Goal: Task Accomplishment & Management: Complete application form

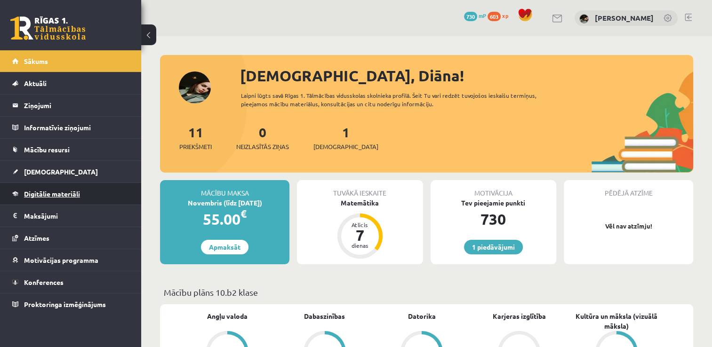
click at [40, 194] on span "Digitālie materiāli" at bounding box center [52, 194] width 56 height 8
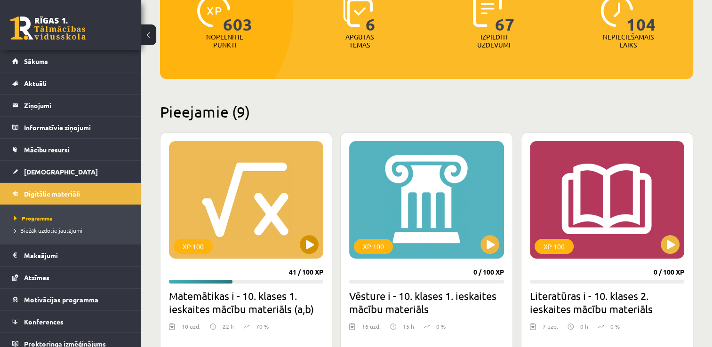
scroll to position [141, 0]
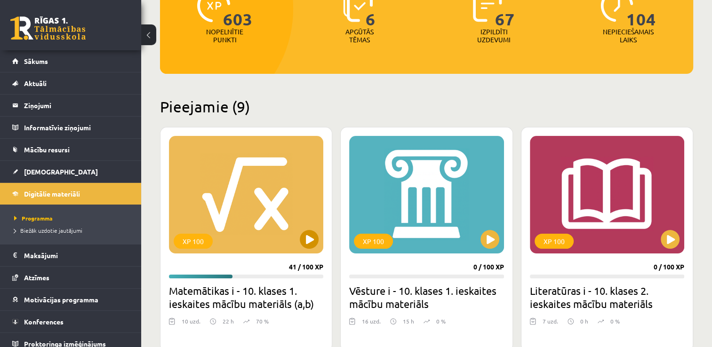
click at [244, 178] on div "XP 100" at bounding box center [246, 195] width 154 height 118
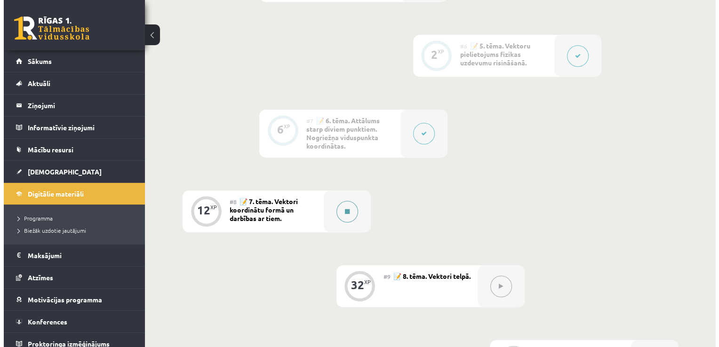
scroll to position [612, 0]
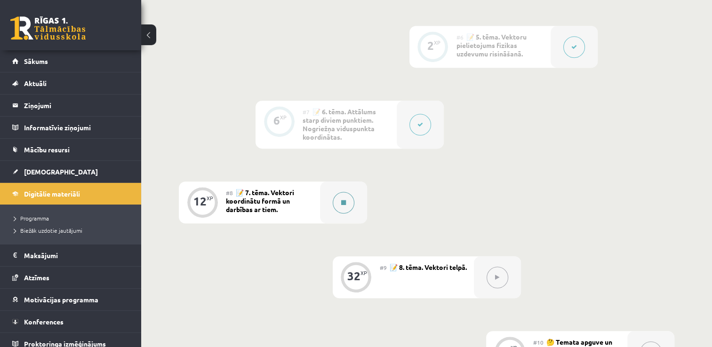
click at [325, 189] on div at bounding box center [343, 203] width 47 height 42
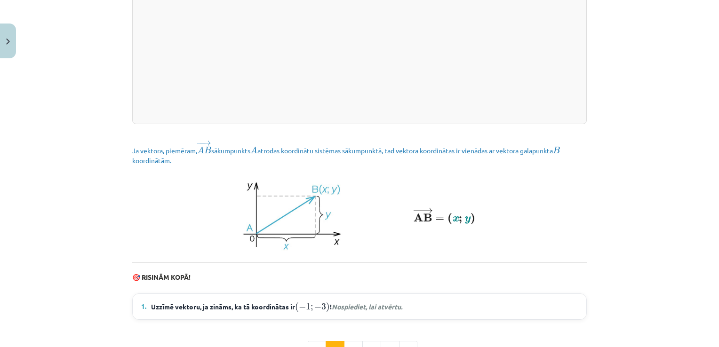
scroll to position [1224, 0]
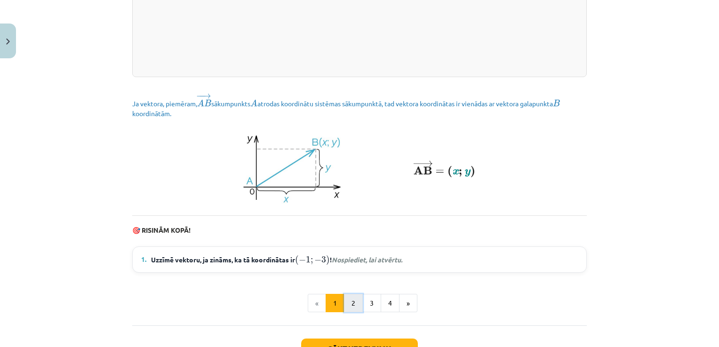
click at [346, 306] on button "2" at bounding box center [353, 303] width 19 height 19
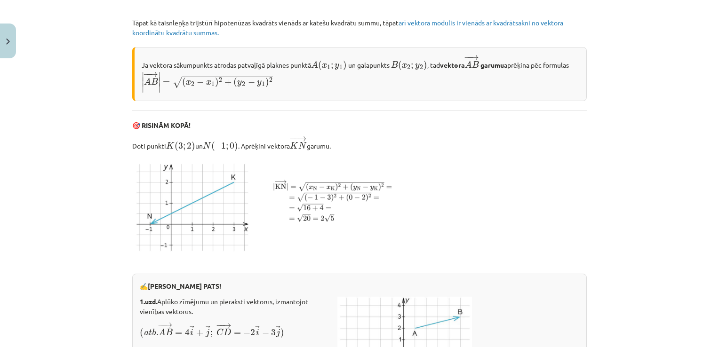
scroll to position [1297, 0]
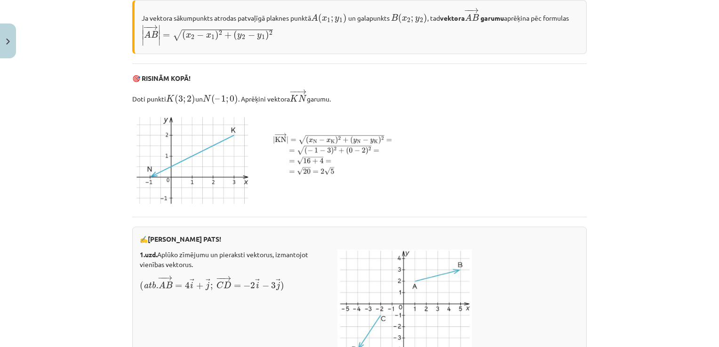
click at [357, 165] on img at bounding box center [265, 159] width 266 height 97
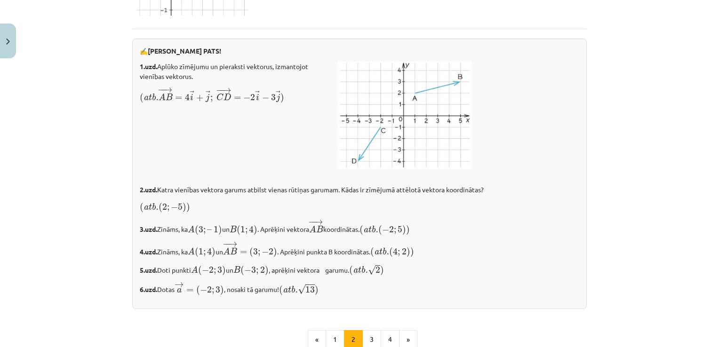
scroll to position [1533, 0]
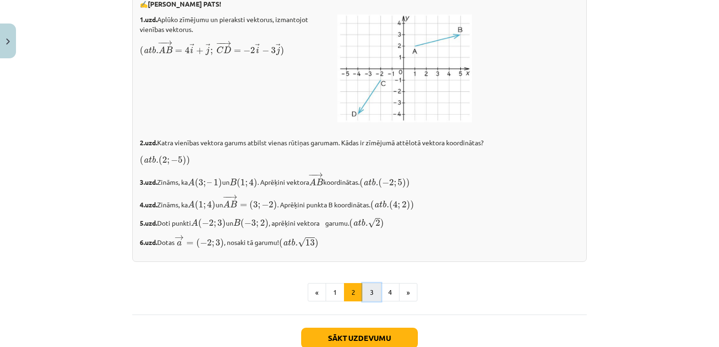
click at [371, 302] on button "3" at bounding box center [371, 292] width 19 height 19
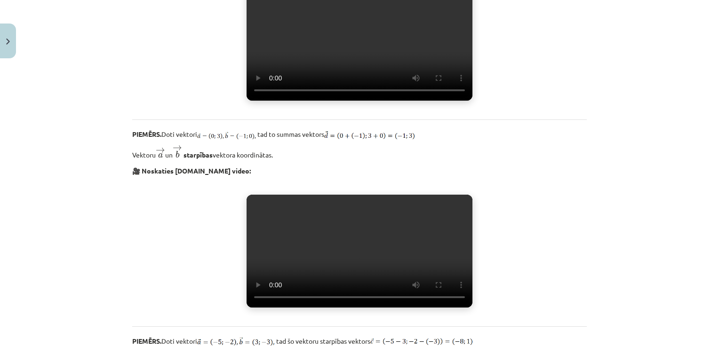
scroll to position [527, 0]
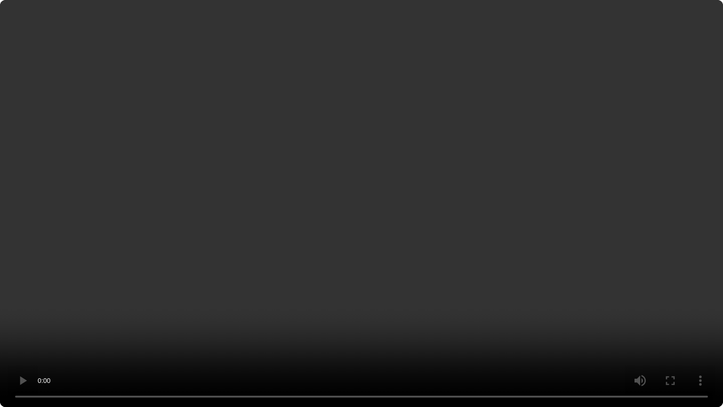
click at [605, 241] on video "Jūsu pārlūkprogramma neatbalsta video atskaņošanu." at bounding box center [361, 203] width 723 height 407
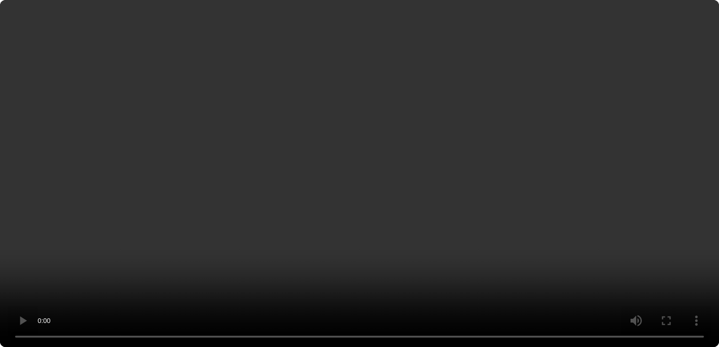
scroll to position [130, 0]
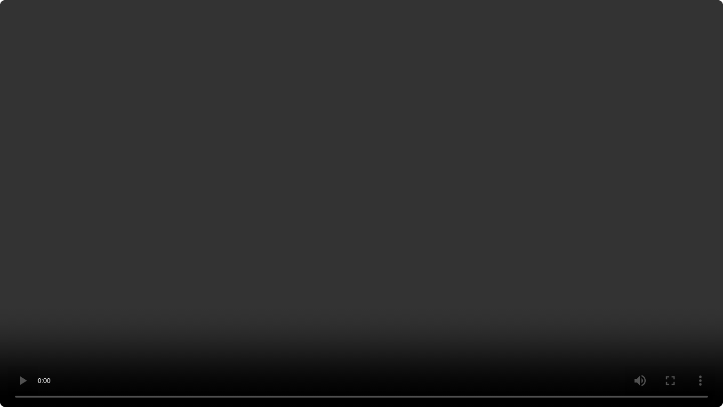
click at [376, 339] on video "Jūsu pārlūkprogramma neatbalsta video atskaņošanu." at bounding box center [361, 203] width 723 height 407
click at [506, 280] on video "Jūsu pārlūkprogramma neatbalsta video atskaņošanu." at bounding box center [361, 203] width 723 height 407
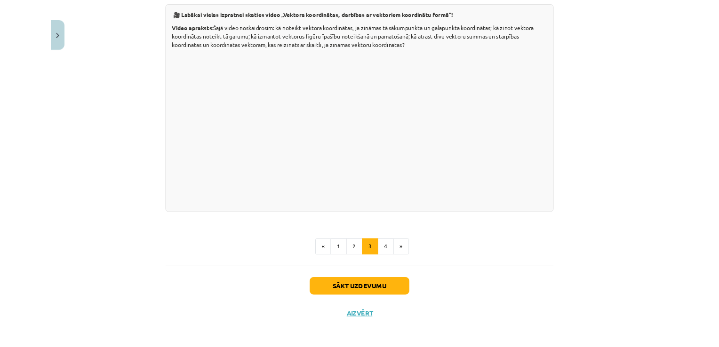
scroll to position [1662, 0]
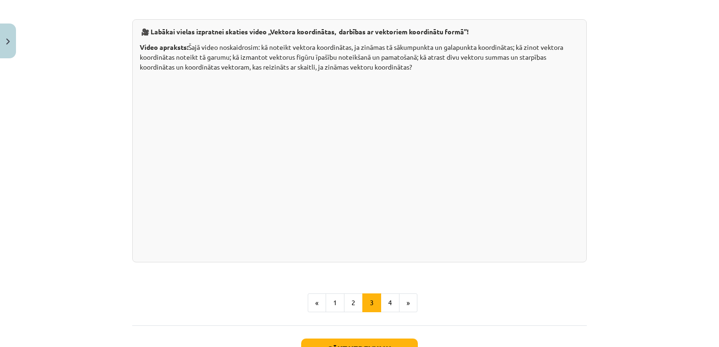
click at [653, 269] on div "Mācību tēma: Matemātikas i - 10. klases 1. ieskaites mācību materiāls (a,b) #8 …" at bounding box center [359, 173] width 719 height 347
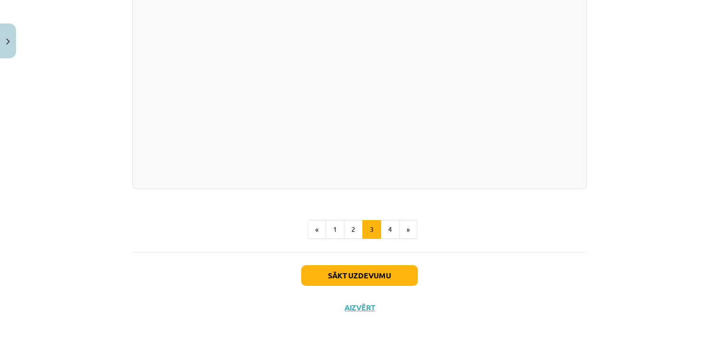
scroll to position [1850, 0]
click at [391, 239] on button "4" at bounding box center [390, 229] width 19 height 19
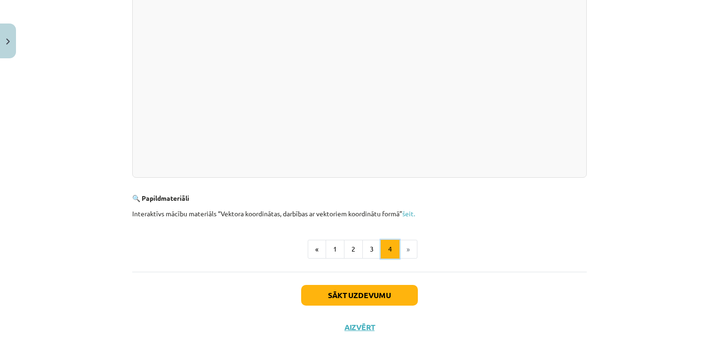
scroll to position [300, 0]
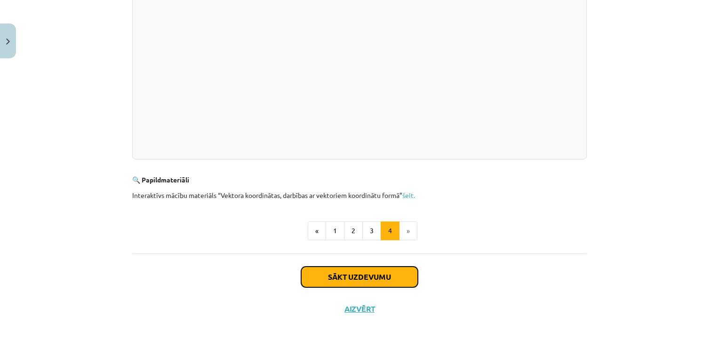
click at [403, 274] on button "Sākt uzdevumu" at bounding box center [359, 277] width 117 height 21
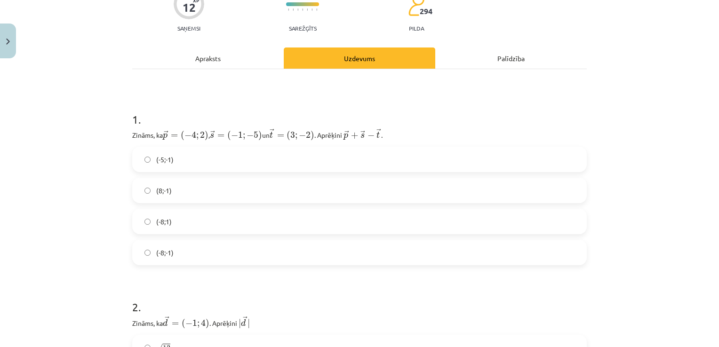
scroll to position [118, 0]
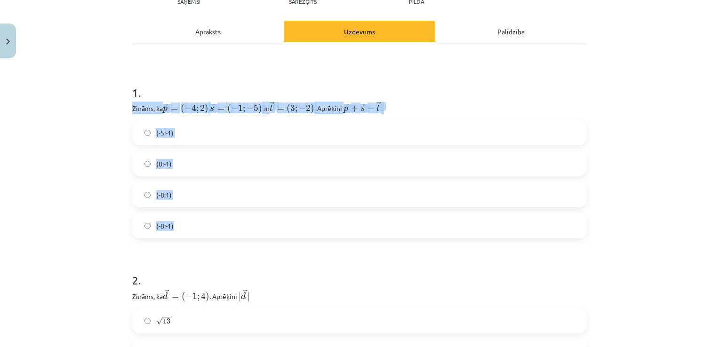
drag, startPoint x: 124, startPoint y: 107, endPoint x: 217, endPoint y: 221, distance: 147.5
copy div "Zināms, ka → p = ( − 4 ; 2 ) p → = ( − 4 ; 2 ) , ﻿ → s = ( − 1 ; − 5 ) s → = ( …"
click at [192, 231] on label "(-8;-1)" at bounding box center [359, 226] width 453 height 24
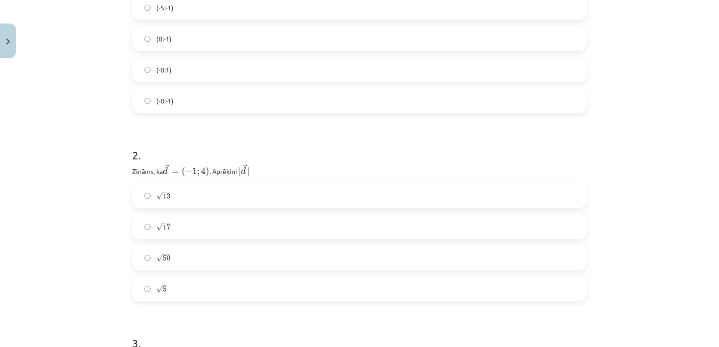
scroll to position [259, 0]
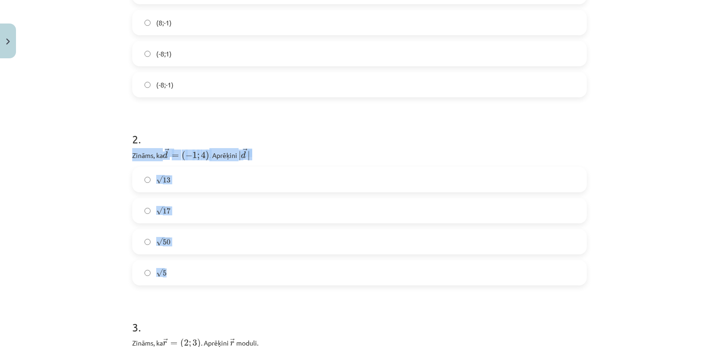
drag, startPoint x: 126, startPoint y: 155, endPoint x: 183, endPoint y: 272, distance: 129.4
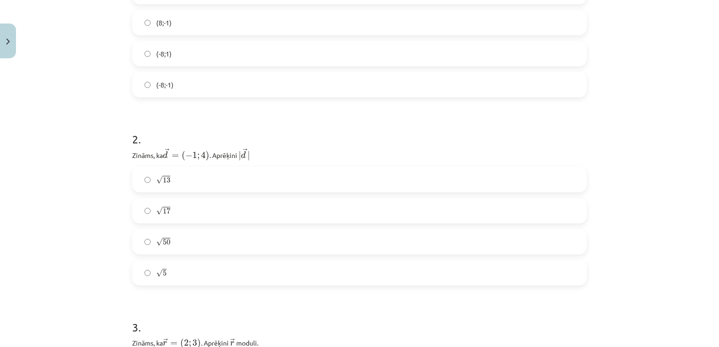
drag, startPoint x: 183, startPoint y: 272, endPoint x: 86, endPoint y: 163, distance: 145.7
click at [86, 164] on div "Mācību tēma: Matemātikas i - 10. klases 1. ieskaites mācību materiāls (a,b) #8 …" at bounding box center [359, 173] width 719 height 347
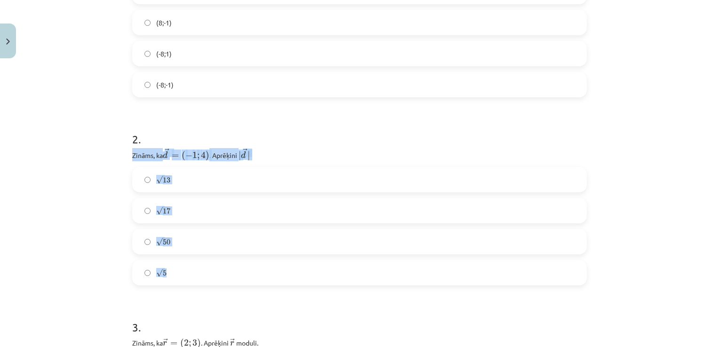
drag, startPoint x: 127, startPoint y: 153, endPoint x: 180, endPoint y: 273, distance: 131.9
drag, startPoint x: 180, startPoint y: 270, endPoint x: 147, endPoint y: 152, distance: 122.3
copy div "Zināms, ka → d = ( − 1 ; 4 ) d → = ( − 1 ; 4 ) ﻿. Aprēķini ﻿ | → d | | d → | √ …"
click at [176, 215] on label "√ 17 17" at bounding box center [359, 211] width 453 height 24
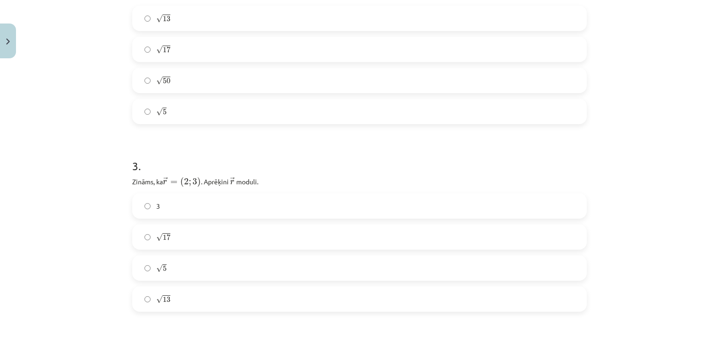
scroll to position [494, 0]
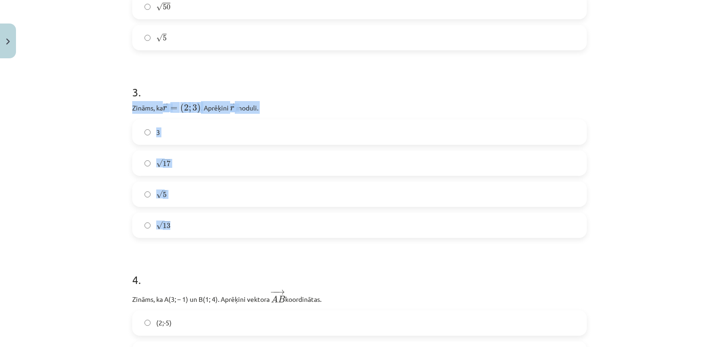
drag, startPoint x: 126, startPoint y: 105, endPoint x: 222, endPoint y: 219, distance: 148.9
drag, startPoint x: 222, startPoint y: 219, endPoint x: 163, endPoint y: 109, distance: 124.4
copy div "Zināms, ka ﻿ → r = ( 2 ; 3 ) r → = ( 2 ; 3 ) . Aprēķini ﻿ → r r → ﻿ moduli. 3 √…"
click at [185, 223] on label "√ 13 13" at bounding box center [359, 226] width 453 height 24
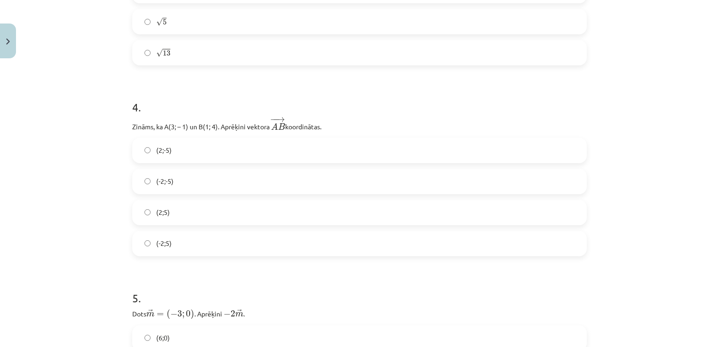
scroll to position [682, 0]
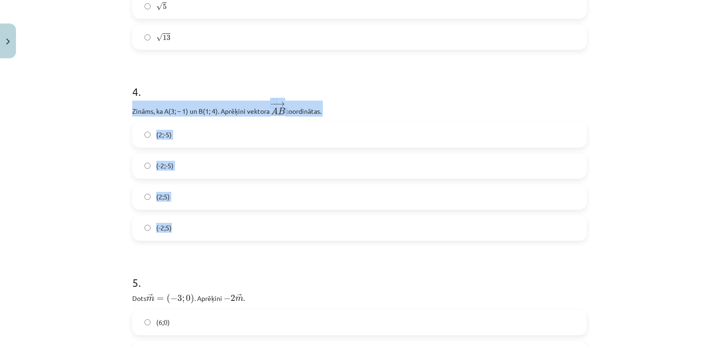
drag, startPoint x: 120, startPoint y: 110, endPoint x: 187, endPoint y: 227, distance: 135.1
click at [188, 228] on div "Mācību tēma: Matemātikas i - 10. klases 1. ieskaites mācību materiāls (a,b) #8 …" at bounding box center [359, 173] width 719 height 347
drag, startPoint x: 187, startPoint y: 227, endPoint x: 152, endPoint y: 105, distance: 126.6
copy div "Zināms, ka A(3; – 1) un B(1; 4). Aprēķini vektora ﻿ − − → A B A B → ﻿ koordināt…"
click at [200, 225] on label "(-2;5)" at bounding box center [359, 228] width 453 height 24
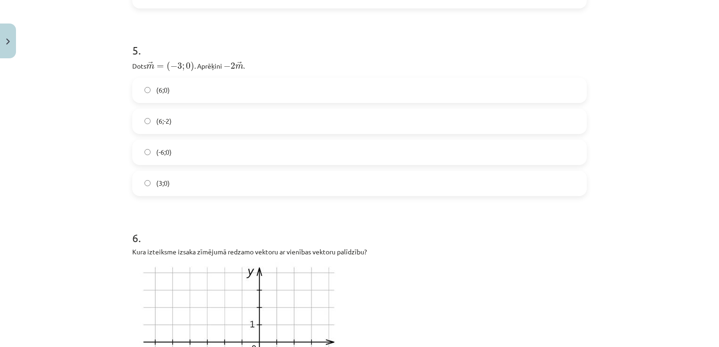
scroll to position [918, 0]
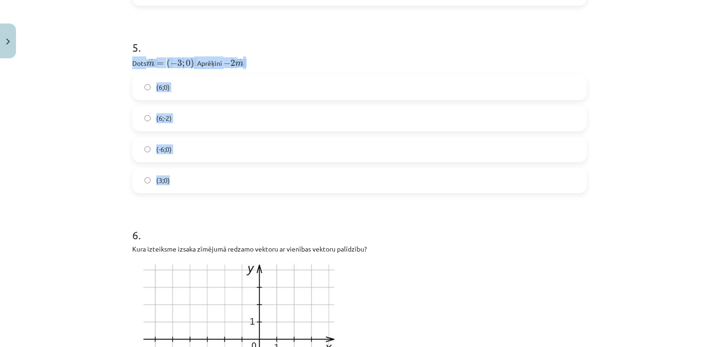
drag, startPoint x: 126, startPoint y: 61, endPoint x: 203, endPoint y: 188, distance: 148.4
copy div "Dots ﻿ → m = ( − 3 ; 0 ) m → = ( − 3 ; 0 ) . Aprēķini ﻿ − 2 → m − 2 m → ﻿. (6;0…"
click at [181, 89] on label "(6;0)" at bounding box center [359, 88] width 453 height 24
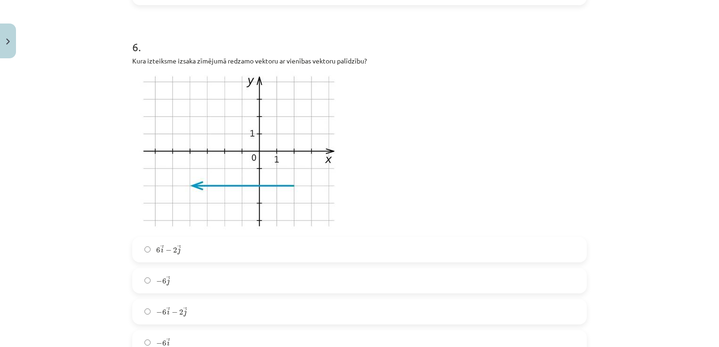
scroll to position [1153, 0]
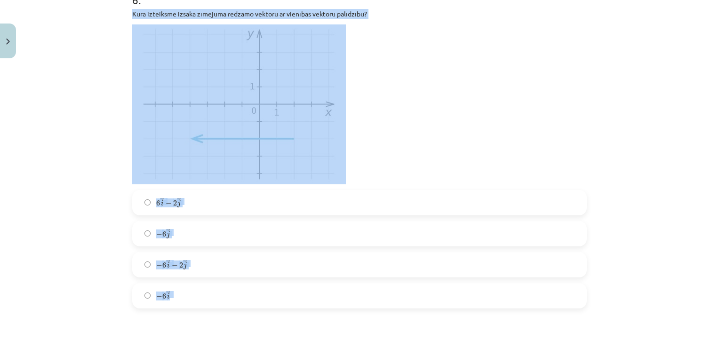
drag, startPoint x: 124, startPoint y: 10, endPoint x: 216, endPoint y: 278, distance: 282.8
click at [218, 283] on div "12 XP Saņemsi Sarežģīts 294 pilda Apraksts Uzdevums Palīdzība 1 . Zināms, ka → …" at bounding box center [360, 299] width 466 height 2778
copy div "Kura izteiksme izsaka zīmējumā redzamo vektoru ar vienības vektoru palīdzību? 6…"
click at [112, 227] on div "Mācību tēma: Matemātikas i - 10. klases 1. ieskaites mācību materiāls (a,b) #8 …" at bounding box center [359, 173] width 719 height 347
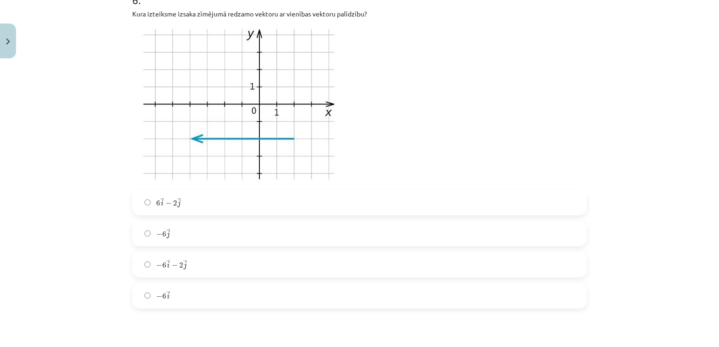
click at [189, 289] on label "− 6 → i − 6 i →" at bounding box center [359, 296] width 453 height 24
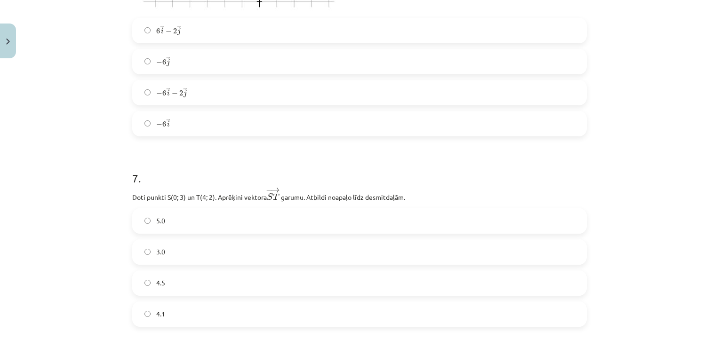
scroll to position [1388, 0]
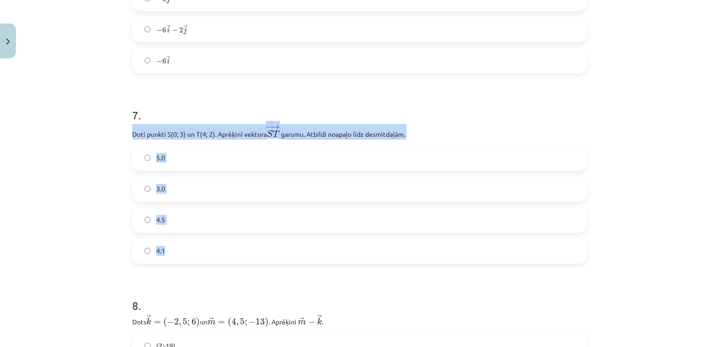
drag, startPoint x: 123, startPoint y: 134, endPoint x: 191, endPoint y: 246, distance: 131.2
click at [191, 246] on div "12 XP Saņemsi Sarežģīts 294 pilda Apraksts Uzdevums Palīdzība 1 . Zināms, ka → …" at bounding box center [360, 63] width 466 height 2778
drag, startPoint x: 191, startPoint y: 246, endPoint x: 206, endPoint y: 134, distance: 113.0
copy div "Doti punkti S(0; 3) un T(4; 2). Aprēķini vektora − → S T S T → ﻿ garumu. Atbild…"
click at [127, 219] on div "12 XP Saņemsi Sarežģīts 294 pilda Apraksts Uzdevums Palīdzība 1 . Zināms, ka → …" at bounding box center [360, 63] width 466 height 2778
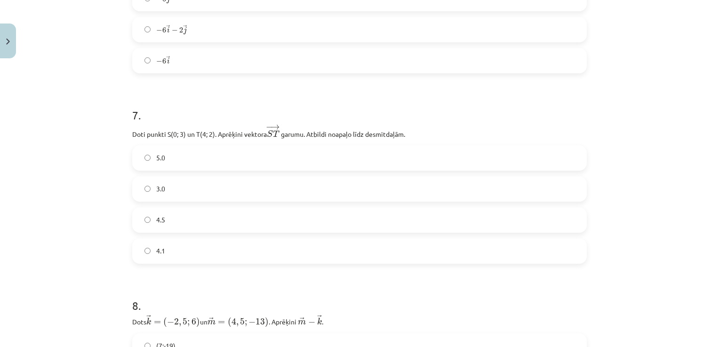
click at [168, 248] on label "4.1" at bounding box center [359, 252] width 453 height 24
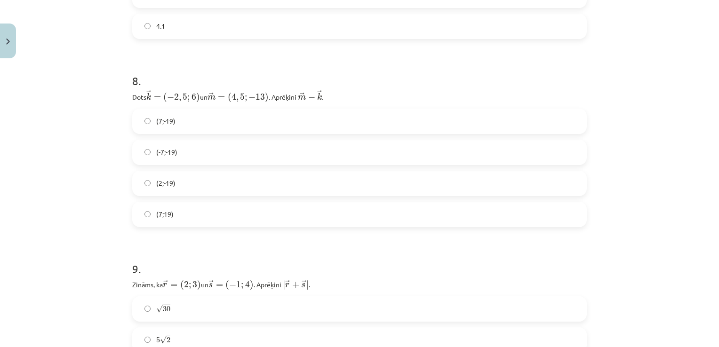
scroll to position [1624, 0]
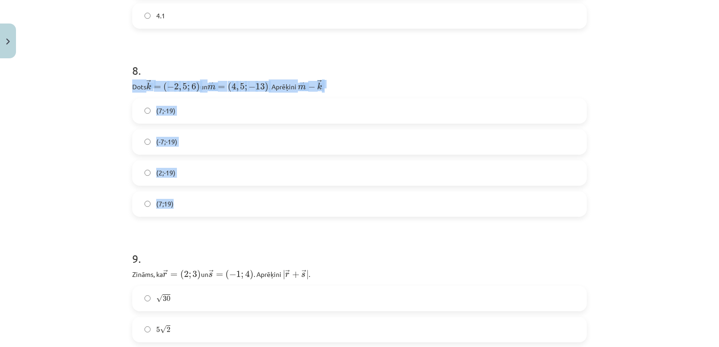
drag, startPoint x: 122, startPoint y: 86, endPoint x: 181, endPoint y: 201, distance: 129.0
drag, startPoint x: 181, startPoint y: 201, endPoint x: 175, endPoint y: 87, distance: 114.1
copy div "Dots ﻿ → k = ( − 2 , 5 ; 6 ) k → = ( − 2 , 5 ; 6 ) un ﻿﻿ → m = ( 4 , 5 ; − 13 )…"
click at [184, 139] on label "(-7;-19)" at bounding box center [359, 142] width 453 height 24
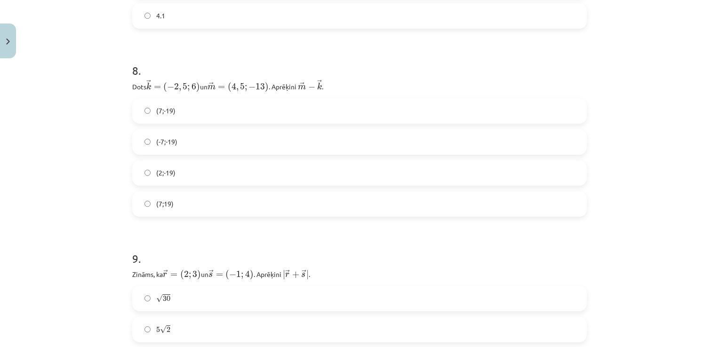
click at [178, 115] on label "(7;-19)" at bounding box center [359, 111] width 453 height 24
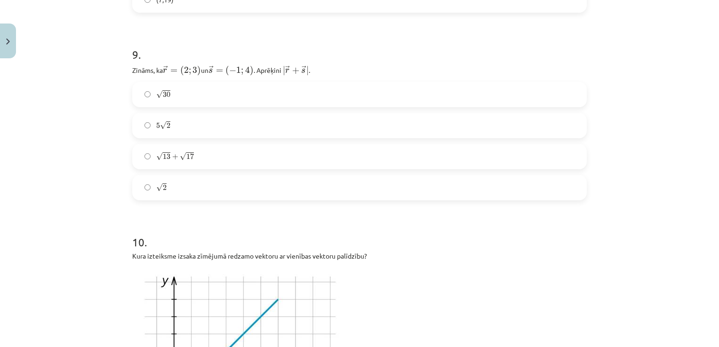
scroll to position [1812, 0]
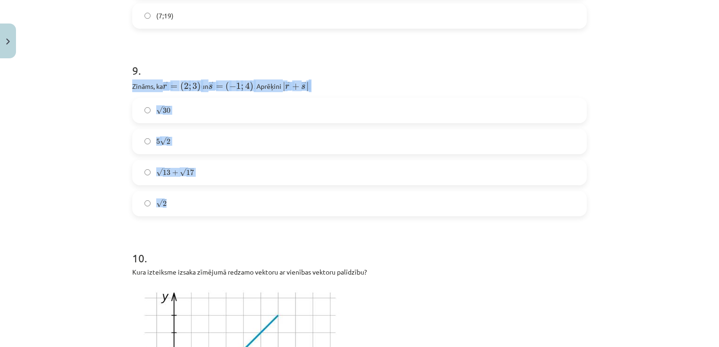
drag, startPoint x: 125, startPoint y: 84, endPoint x: 186, endPoint y: 208, distance: 137.9
drag, startPoint x: 186, startPoint y: 207, endPoint x: 141, endPoint y: 87, distance: 128.8
copy div "Zināms, ka ﻿ → r = ( 2 ; 3 ) r → = ( 2 ; 3 ) un ﻿ → s = ( − 1 ; 4 ) s → = ( − 1…"
click at [189, 142] on label "5 √ 2 5 2" at bounding box center [359, 142] width 453 height 24
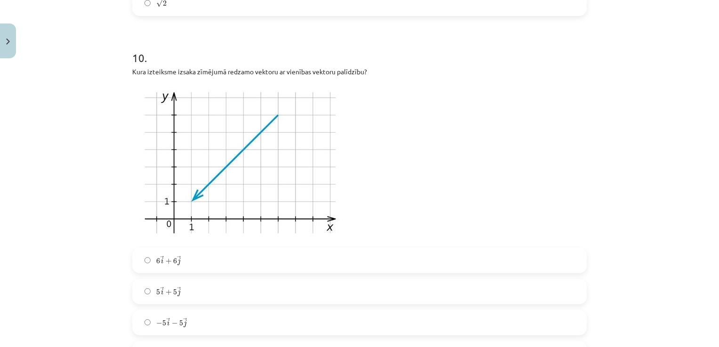
scroll to position [2047, 0]
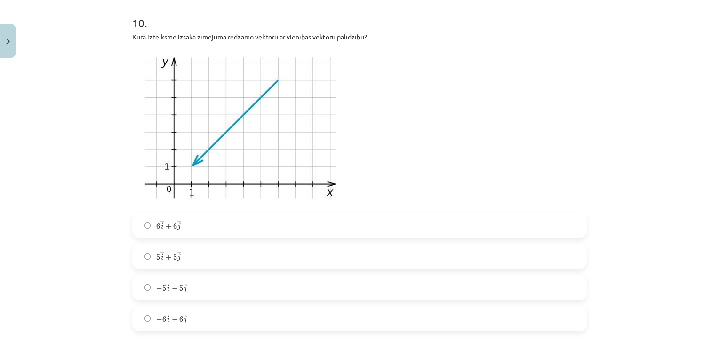
click at [195, 227] on label "6 → i + 6 → j 6 i → + 6 j →" at bounding box center [359, 226] width 453 height 24
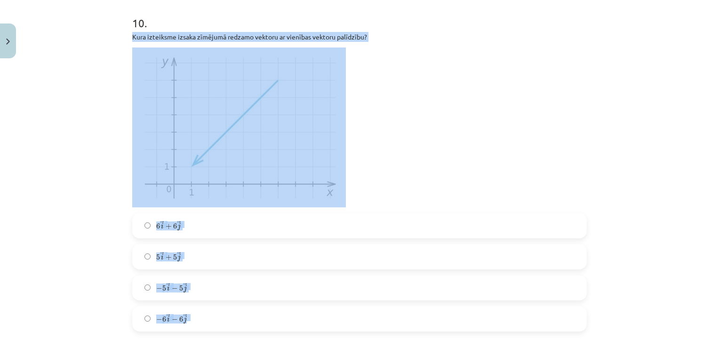
drag, startPoint x: 125, startPoint y: 32, endPoint x: 229, endPoint y: 321, distance: 306.7
copy div "Kura izteiksme izsaka zīmējumā redzamo vektoru ar vienības vektoru palīdzību? 6…"
click at [100, 174] on div "Mācību tēma: Matemātikas i - 10. klases 1. ieskaites mācību materiāls (a,b) #8 …" at bounding box center [359, 173] width 719 height 347
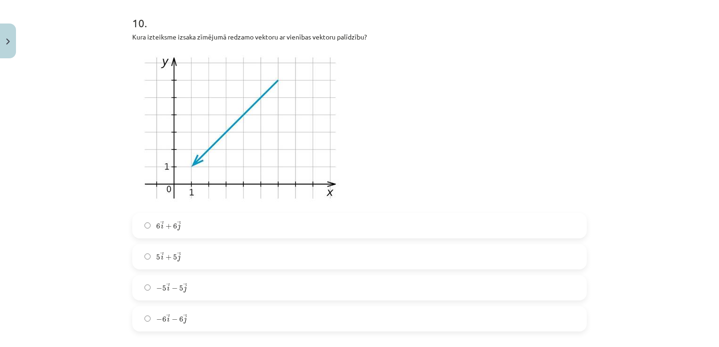
click at [179, 320] on span "6" at bounding box center [181, 320] width 4 height 6
click at [184, 294] on label "− 5 → i − 5 → j − 5 i → − 5 j →" at bounding box center [359, 288] width 453 height 24
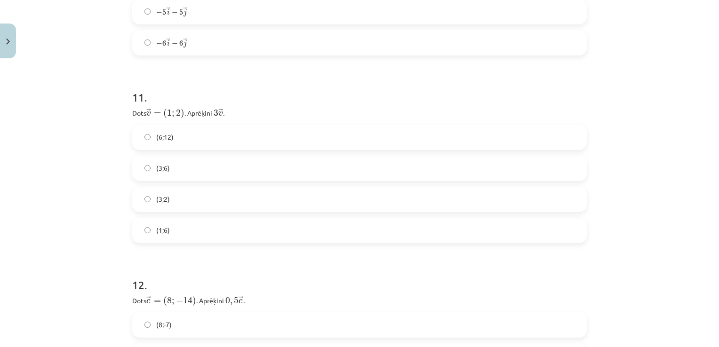
scroll to position [2330, 0]
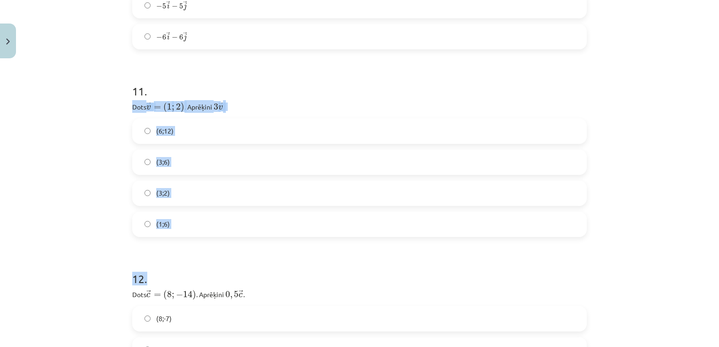
drag, startPoint x: 125, startPoint y: 104, endPoint x: 185, endPoint y: 236, distance: 145.7
drag, startPoint x: 185, startPoint y: 236, endPoint x: 115, endPoint y: 176, distance: 92.4
click at [113, 181] on div "Mācību tēma: Matemātikas i - 10. klases 1. ieskaites mācību materiāls (a,b) #8 …" at bounding box center [359, 173] width 719 height 347
click at [113, 112] on div "Mācību tēma: Matemātikas i - 10. klases 1. ieskaites mācību materiāls (a,b) #8 …" at bounding box center [359, 173] width 719 height 347
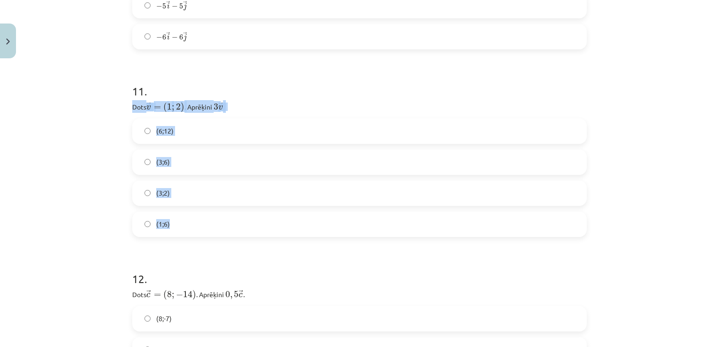
drag, startPoint x: 126, startPoint y: 101, endPoint x: 176, endPoint y: 216, distance: 125.4
drag, startPoint x: 176, startPoint y: 216, endPoint x: 187, endPoint y: 106, distance: 109.8
click at [172, 163] on label "(3;6)" at bounding box center [359, 163] width 453 height 24
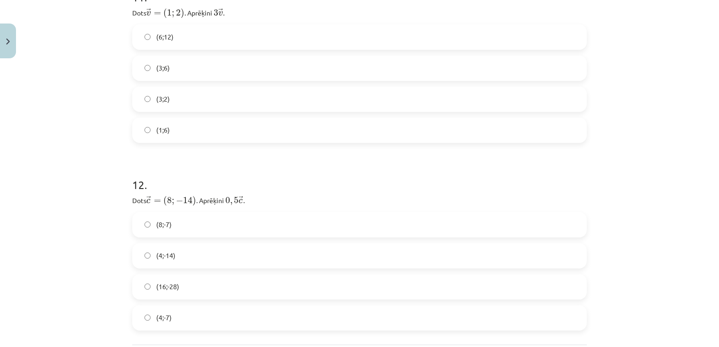
scroll to position [2514, 0]
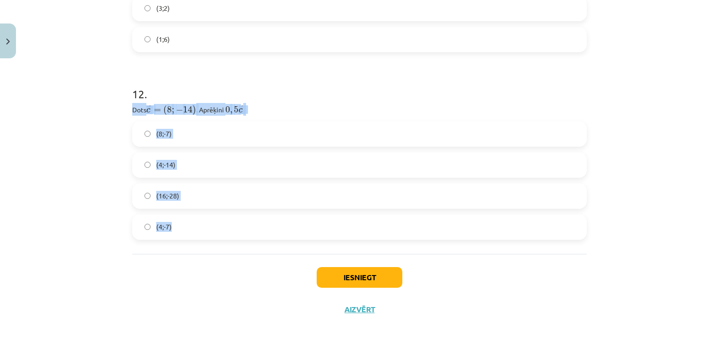
drag, startPoint x: 122, startPoint y: 106, endPoint x: 179, endPoint y: 229, distance: 135.2
drag, startPoint x: 179, startPoint y: 229, endPoint x: 208, endPoint y: 108, distance: 124.5
click at [62, 172] on div "Mācību tēma: Matemātikas i - 10. klases 1. ieskaites mācību materiāls (a,b) #8 …" at bounding box center [359, 173] width 719 height 347
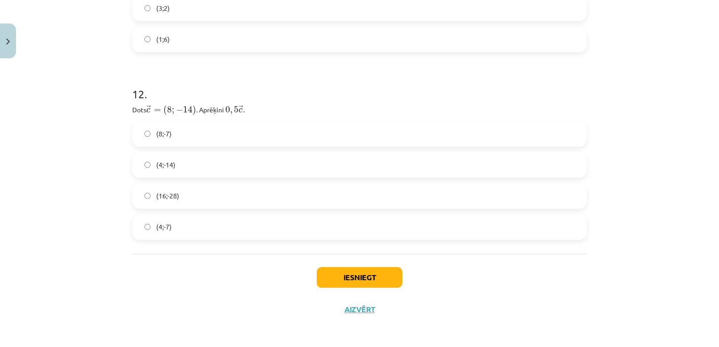
drag, startPoint x: 172, startPoint y: 223, endPoint x: 226, endPoint y: 233, distance: 55.5
click at [172, 224] on label "(4;-7)" at bounding box center [359, 228] width 453 height 24
click at [388, 278] on button "Iesniegt" at bounding box center [360, 277] width 86 height 21
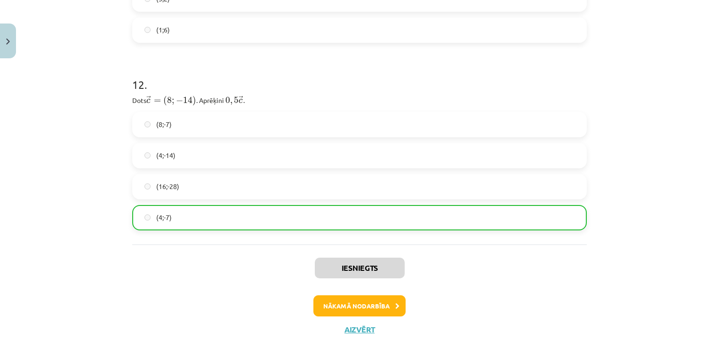
scroll to position [2544, 0]
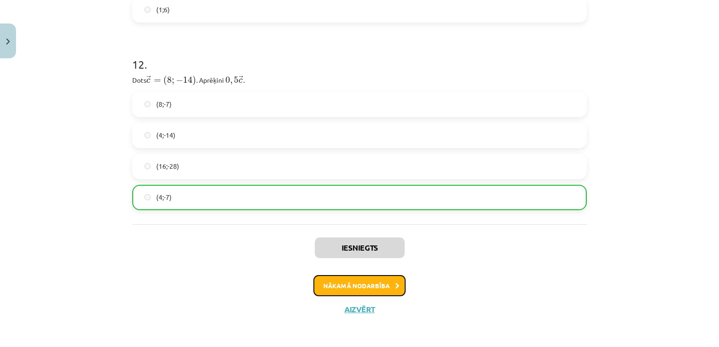
click at [395, 283] on icon at bounding box center [397, 286] width 4 height 6
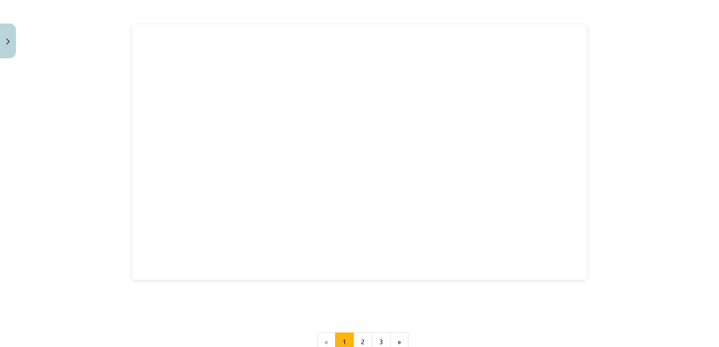
scroll to position [1206, 0]
click at [360, 321] on button "2" at bounding box center [362, 327] width 19 height 19
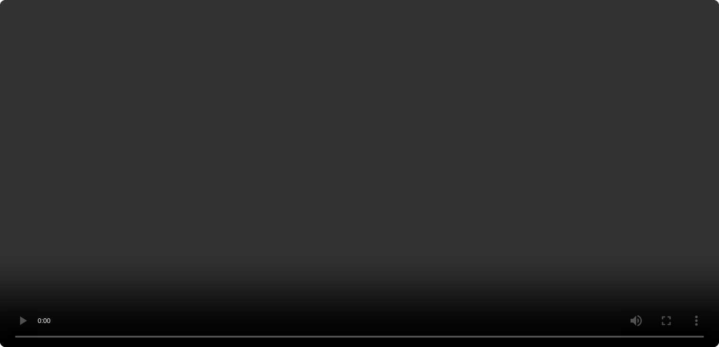
scroll to position [1345, 0]
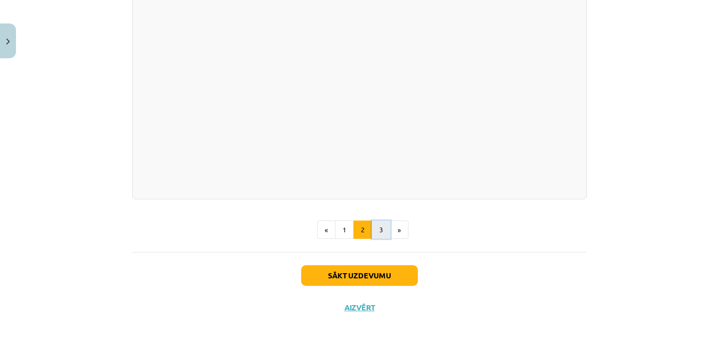
click at [378, 240] on button "3" at bounding box center [381, 230] width 19 height 19
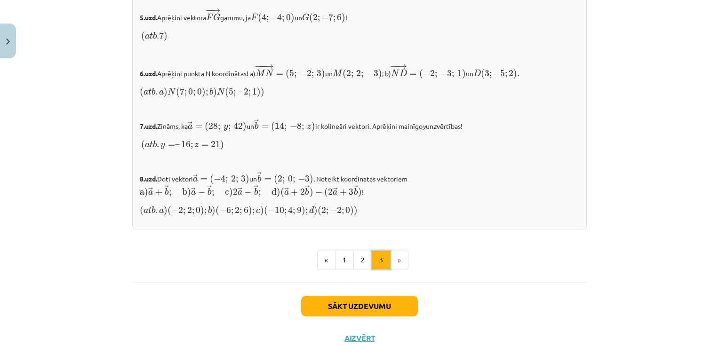
scroll to position [1010, 0]
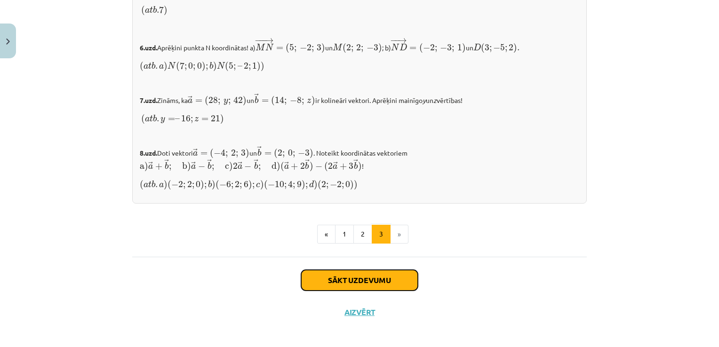
click at [406, 278] on button "Sākt uzdevumu" at bounding box center [359, 280] width 117 height 21
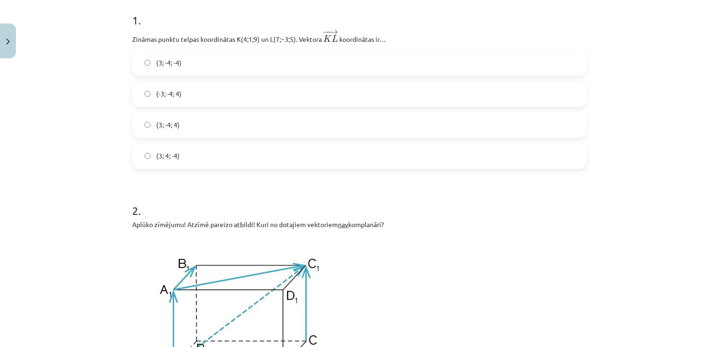
scroll to position [185, 0]
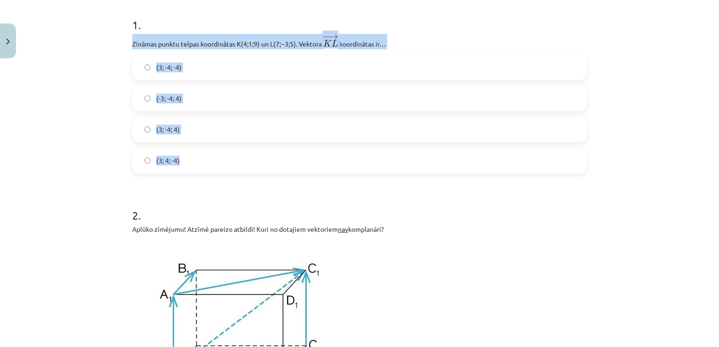
drag, startPoint x: 126, startPoint y: 40, endPoint x: 177, endPoint y: 146, distance: 117.0
drag, startPoint x: 177, startPoint y: 146, endPoint x: 169, endPoint y: 35, distance: 110.9
click at [188, 67] on label "(3; -4; -4)" at bounding box center [359, 68] width 453 height 24
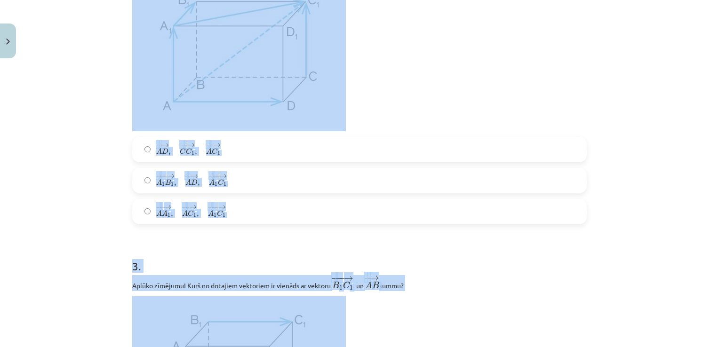
scroll to position [459, 0]
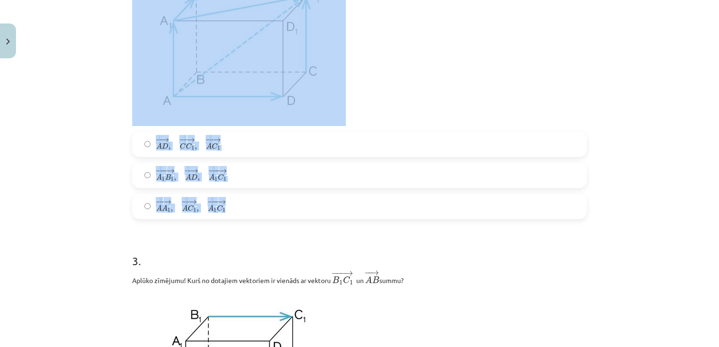
drag, startPoint x: 123, startPoint y: 87, endPoint x: 241, endPoint y: 216, distance: 174.6
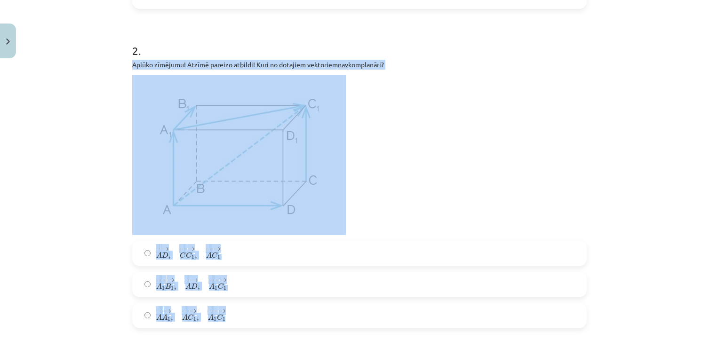
scroll to position [365, 0]
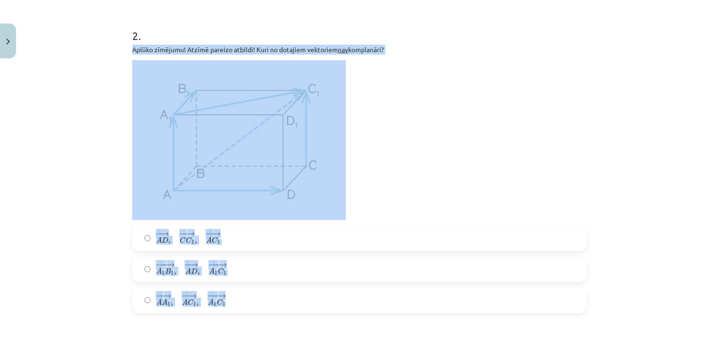
click at [92, 200] on div "Mācību tēma: Matemātikas i - 10. klases 1. ieskaites mācību materiāls (a,b) #9 …" at bounding box center [359, 173] width 719 height 347
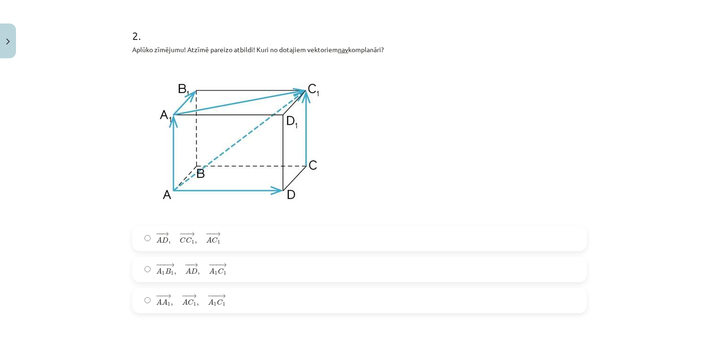
click at [192, 274] on span "D" at bounding box center [194, 271] width 7 height 6
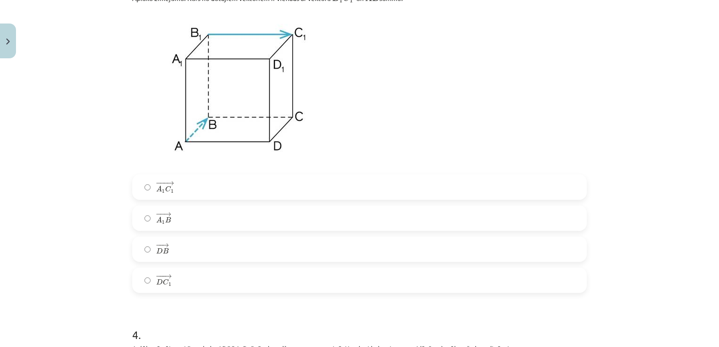
scroll to position [695, 0]
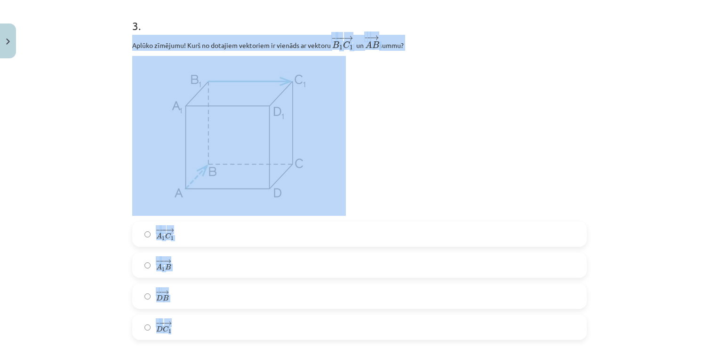
drag, startPoint x: 124, startPoint y: 41, endPoint x: 203, endPoint y: 331, distance: 300.6
click at [20, 223] on div "Mācību tēma: Matemātikas i - 10. klases 1. ieskaites mācību materiāls (a,b) #9 …" at bounding box center [359, 173] width 719 height 347
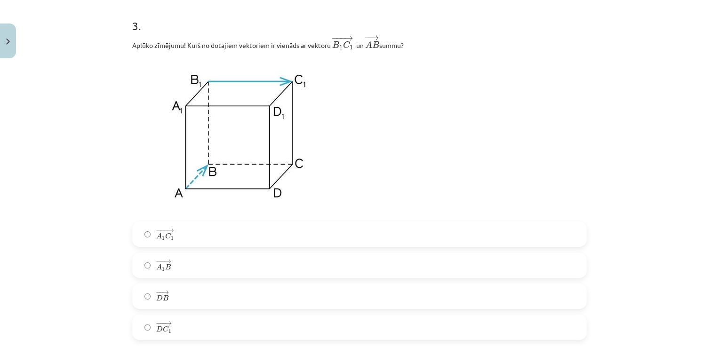
click at [179, 233] on label "− −− → A 1 C 1 A 1 C 1 →" at bounding box center [359, 235] width 453 height 24
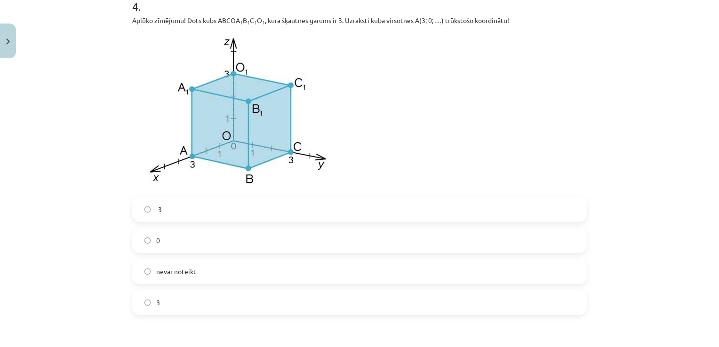
scroll to position [1071, 0]
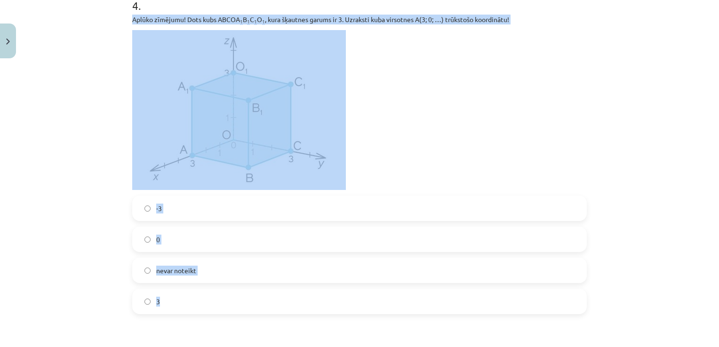
drag, startPoint x: 121, startPoint y: 16, endPoint x: 236, endPoint y: 301, distance: 306.6
click at [236, 301] on div "Mācību tēma: Matemātikas i - 10. klases 1. ieskaites mācību materiāls (a,b) #9 …" at bounding box center [359, 173] width 719 height 347
click at [208, 246] on label "0" at bounding box center [359, 240] width 453 height 24
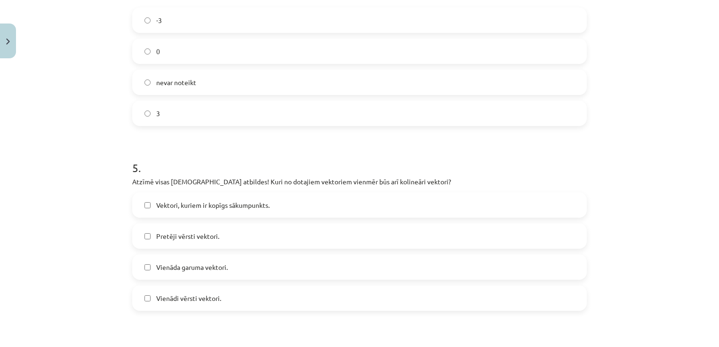
scroll to position [1306, 0]
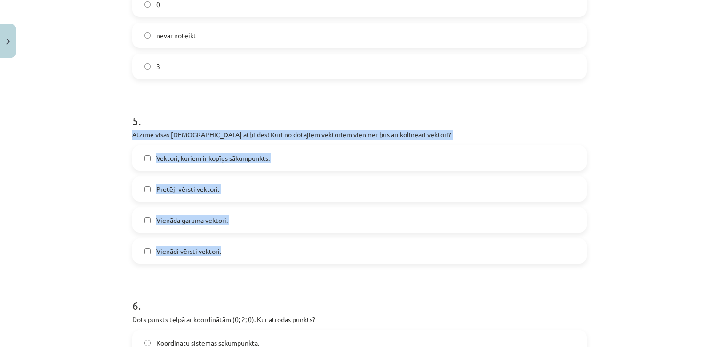
drag, startPoint x: 125, startPoint y: 133, endPoint x: 220, endPoint y: 261, distance: 159.8
drag, startPoint x: 220, startPoint y: 261, endPoint x: 185, endPoint y: 135, distance: 131.3
click at [79, 189] on div "Mācību tēma: Matemātikas i - 10. klases 1. ieskaites mācību materiāls (a,b) #9 …" at bounding box center [359, 173] width 719 height 347
click at [193, 190] on span "Pretēji vērsti vektori." at bounding box center [187, 189] width 63 height 10
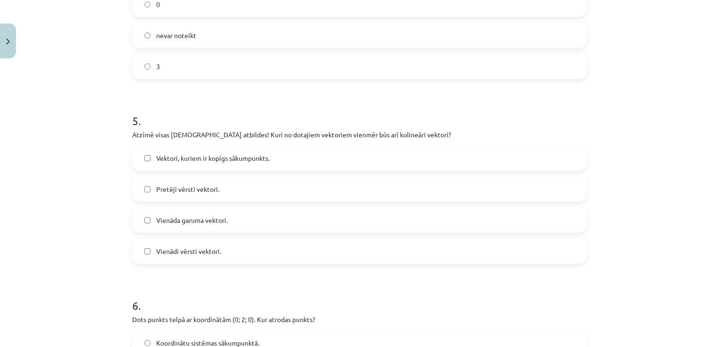
click at [198, 253] on span "Vienādi vērsti vektori." at bounding box center [188, 252] width 65 height 10
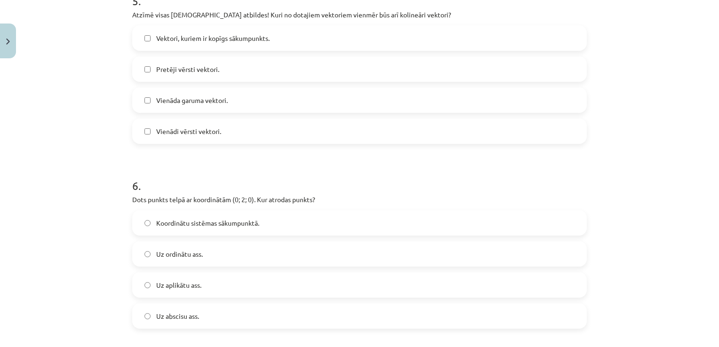
scroll to position [1448, 0]
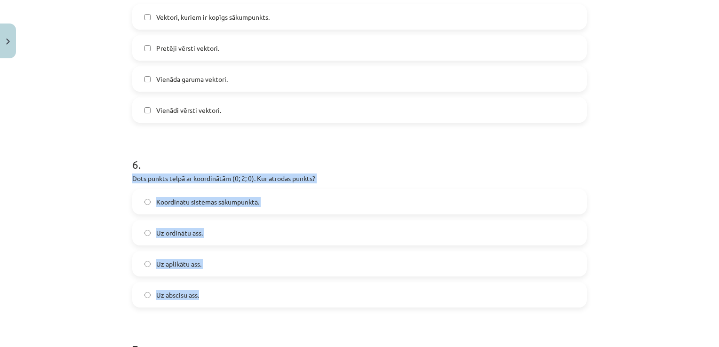
drag, startPoint x: 124, startPoint y: 180, endPoint x: 204, endPoint y: 295, distance: 140.3
drag, startPoint x: 204, startPoint y: 295, endPoint x: 200, endPoint y: 176, distance: 119.1
click at [209, 237] on label "Uz ordinātu ass." at bounding box center [359, 233] width 453 height 24
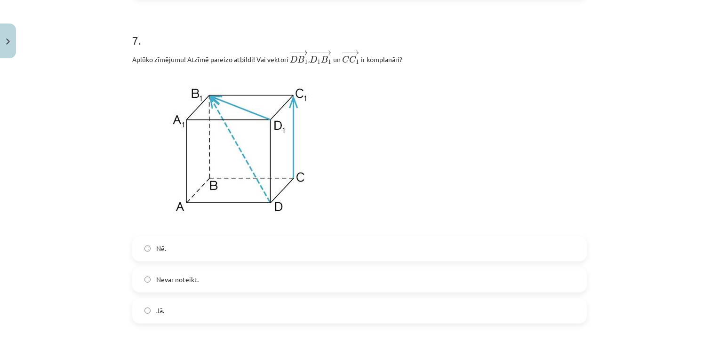
scroll to position [1777, 0]
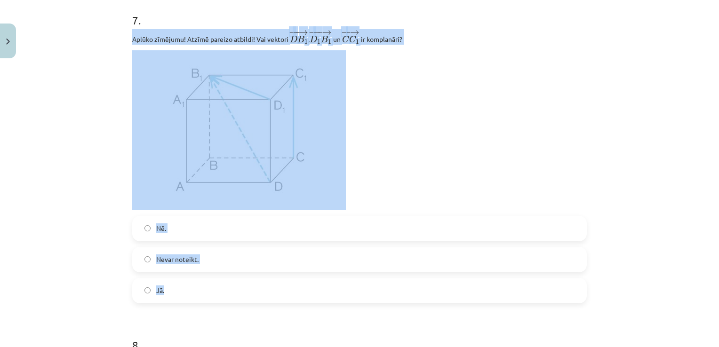
drag, startPoint x: 126, startPoint y: 40, endPoint x: 217, endPoint y: 299, distance: 274.5
click at [189, 229] on label "Nē." at bounding box center [359, 229] width 453 height 24
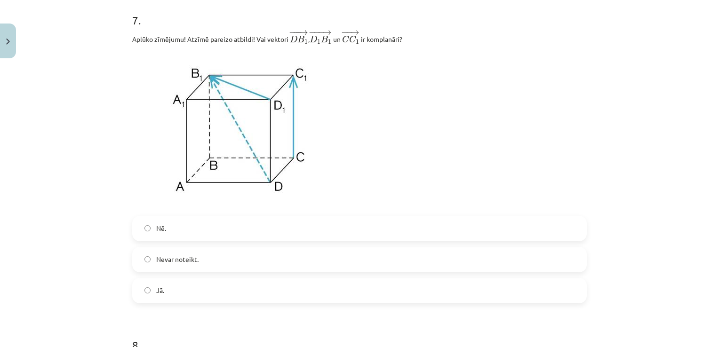
click at [88, 217] on div "Mācību tēma: Matemātikas i - 10. klases 1. ieskaites mācību materiāls (a,b) #9 …" at bounding box center [359, 173] width 719 height 347
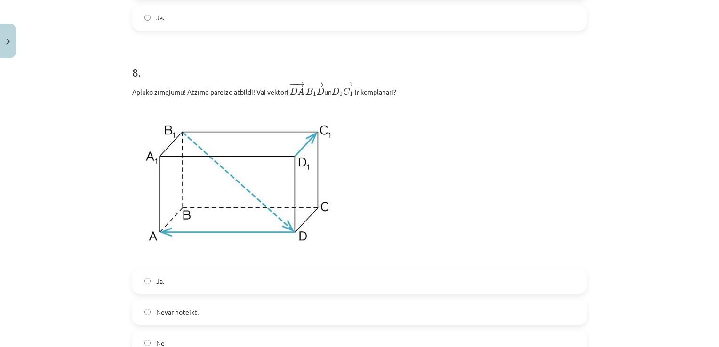
scroll to position [2059, 0]
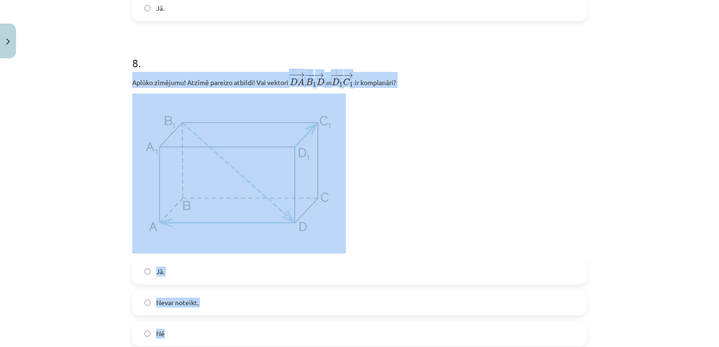
drag, startPoint x: 124, startPoint y: 80, endPoint x: 265, endPoint y: 336, distance: 292.1
click at [265, 336] on div "32 XP Saņemsi Sarežģīts 294 pilda Apraksts Uzdevums Palīdzība 1 . Zināmas punkt…" at bounding box center [360, 147] width 466 height 4289
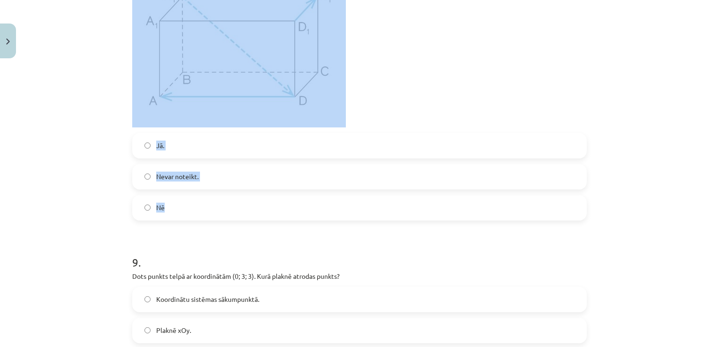
scroll to position [2201, 0]
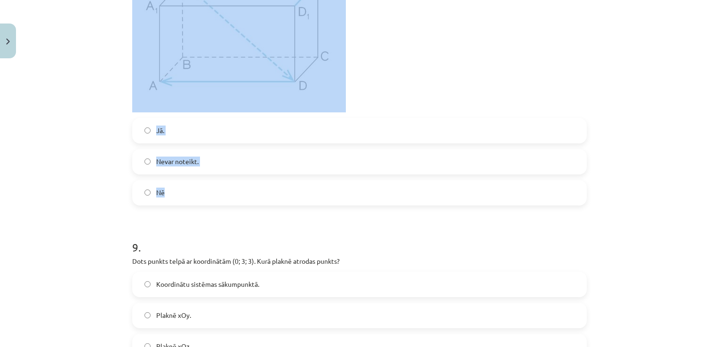
click at [226, 200] on label "Nē" at bounding box center [359, 193] width 453 height 24
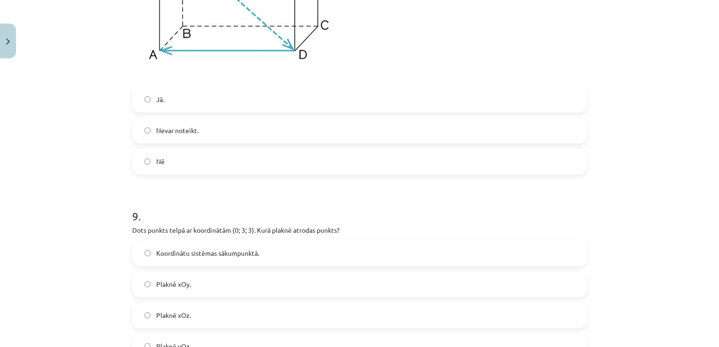
scroll to position [2295, 0]
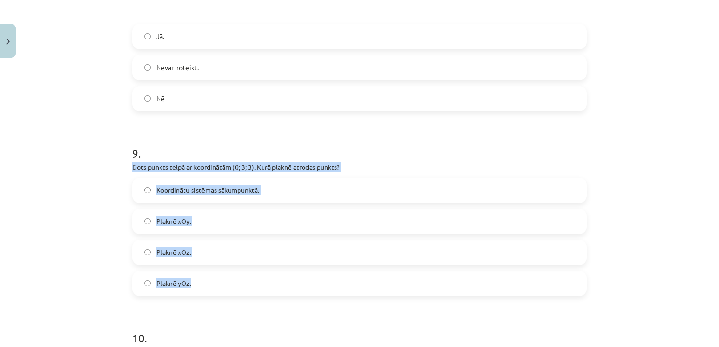
drag, startPoint x: 128, startPoint y: 167, endPoint x: 218, endPoint y: 292, distance: 154.0
drag, startPoint x: 218, startPoint y: 292, endPoint x: 204, endPoint y: 166, distance: 126.5
click at [97, 212] on div "Mācību tēma: Matemātikas i - 10. klases 1. ieskaites mācību materiāls (a,b) #9 …" at bounding box center [359, 173] width 719 height 347
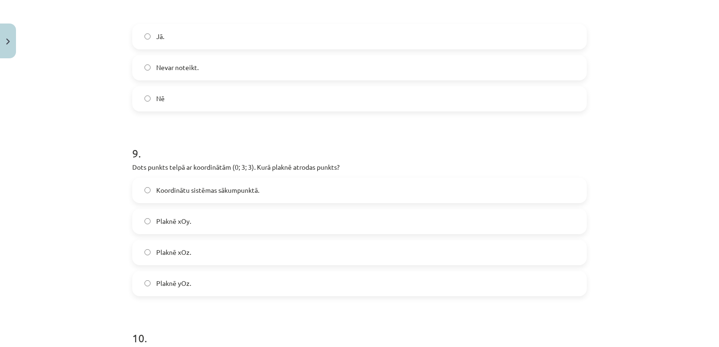
click at [195, 291] on label "Plaknē yOz." at bounding box center [359, 284] width 453 height 24
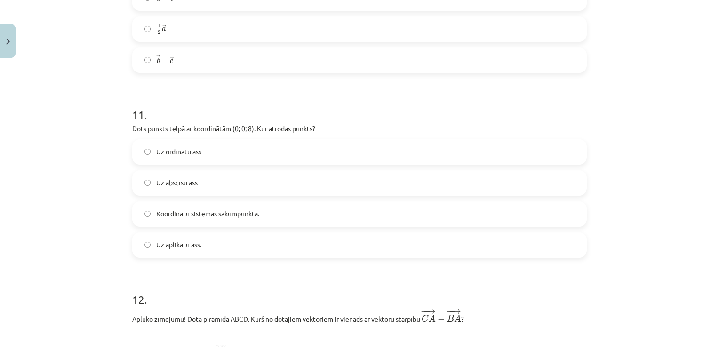
scroll to position [2907, 0]
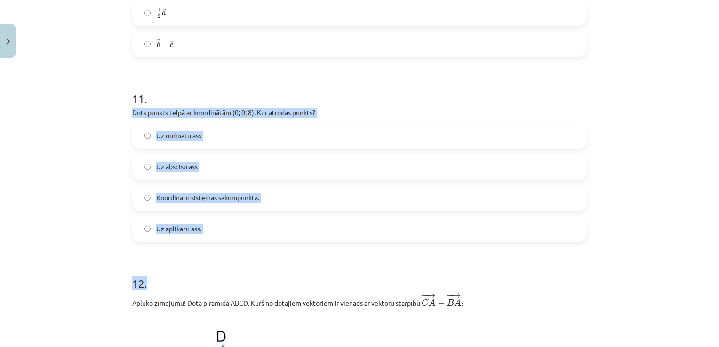
drag, startPoint x: 125, startPoint y: 113, endPoint x: 229, endPoint y: 247, distance: 169.0
click at [72, 150] on div "Mācību tēma: Matemātikas i - 10. klases 1. ieskaites mācību materiāls (a,b) #9 …" at bounding box center [359, 173] width 719 height 347
drag, startPoint x: 122, startPoint y: 114, endPoint x: 224, endPoint y: 225, distance: 150.5
click at [224, 225] on div "Mācību tēma: Matemātikas i - 10. klases 1. ieskaites mācību materiāls (a,b) #9 …" at bounding box center [359, 173] width 719 height 347
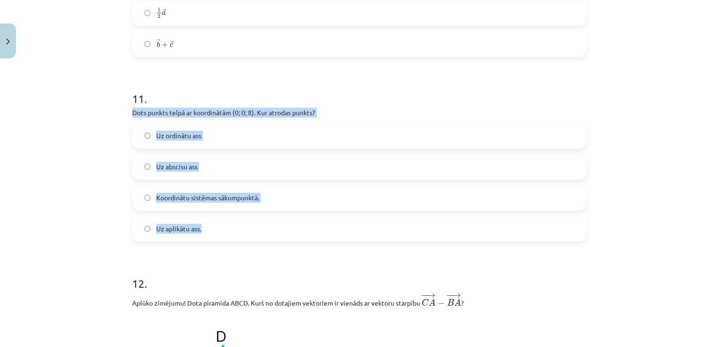
click at [94, 159] on div "Mācību tēma: Matemātikas i - 10. klases 1. ieskaites mācību materiāls (a,b) #9 …" at bounding box center [359, 173] width 719 height 347
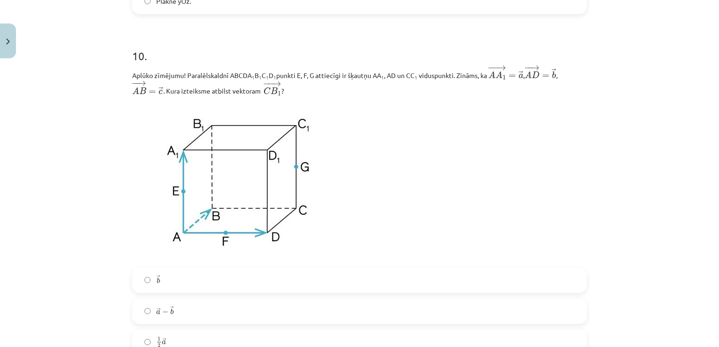
scroll to position [2624, 0]
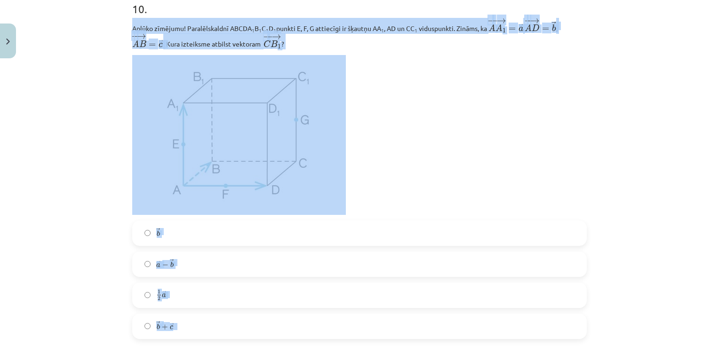
drag, startPoint x: 124, startPoint y: 27, endPoint x: 215, endPoint y: 324, distance: 310.4
click at [100, 166] on div "Mācību tēma: Matemātikas i - 10. klases 1. ieskaites mācību materiāls (a,b) #9 …" at bounding box center [359, 173] width 719 height 347
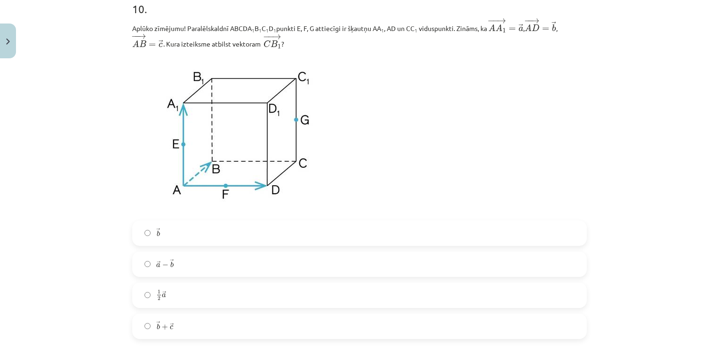
click at [186, 266] on label "→ a − → b a → − b →" at bounding box center [359, 265] width 453 height 24
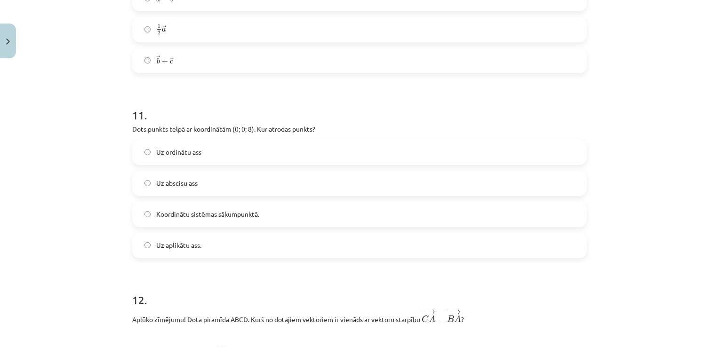
scroll to position [2907, 0]
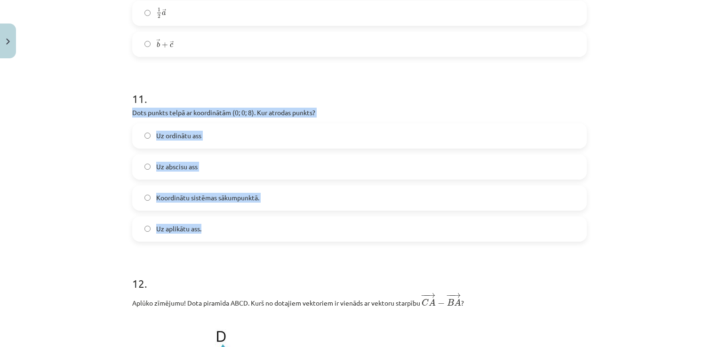
drag, startPoint x: 127, startPoint y: 116, endPoint x: 239, endPoint y: 234, distance: 162.5
drag, startPoint x: 239, startPoint y: 234, endPoint x: 217, endPoint y: 115, distance: 120.5
click at [196, 234] on span "Uz aplikātu ass." at bounding box center [178, 229] width 45 height 10
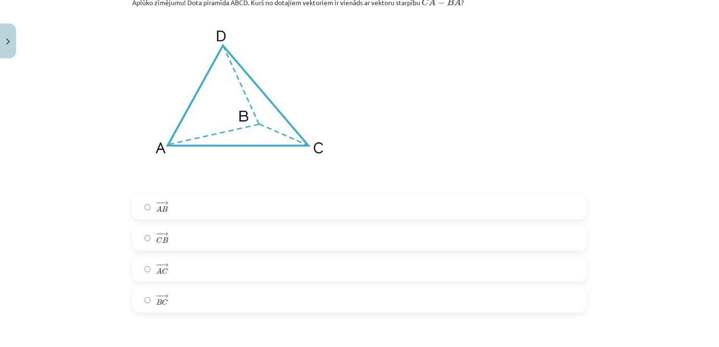
scroll to position [3186, 0]
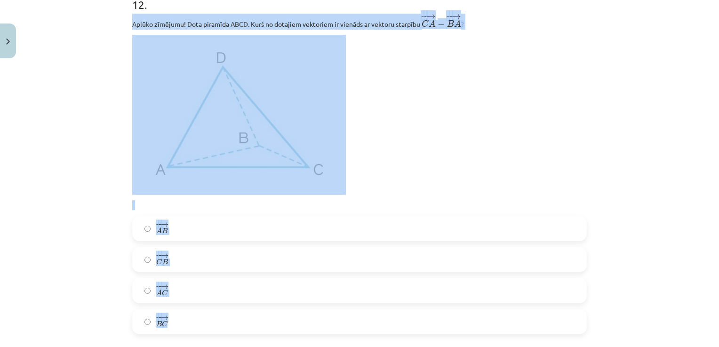
drag, startPoint x: 124, startPoint y: 25, endPoint x: 190, endPoint y: 324, distance: 305.6
click at [218, 264] on label "− − → C B C B →" at bounding box center [359, 260] width 453 height 24
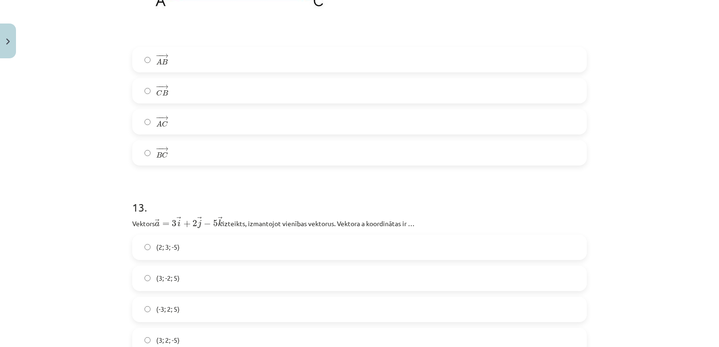
scroll to position [3421, 0]
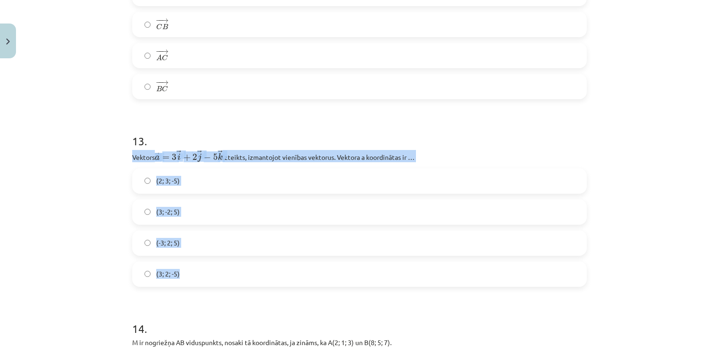
drag, startPoint x: 128, startPoint y: 160, endPoint x: 207, endPoint y: 278, distance: 142.1
drag, startPoint x: 207, startPoint y: 278, endPoint x: 243, endPoint y: 164, distance: 119.5
click at [94, 185] on div "Mācību tēma: Matemātikas i - 10. klases 1. ieskaites mācību materiāls (a,b) #9 …" at bounding box center [359, 173] width 719 height 347
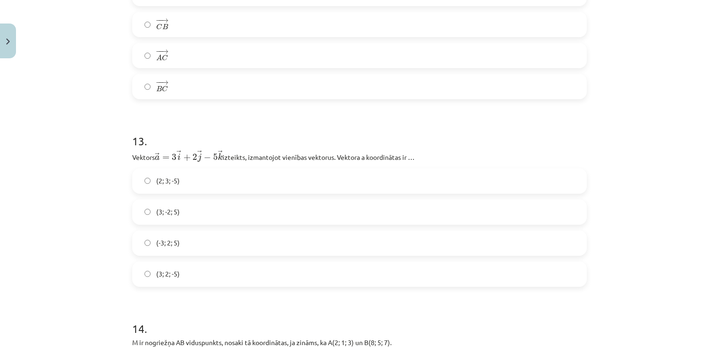
click at [184, 283] on label "(3; 2; -5)" at bounding box center [359, 275] width 453 height 24
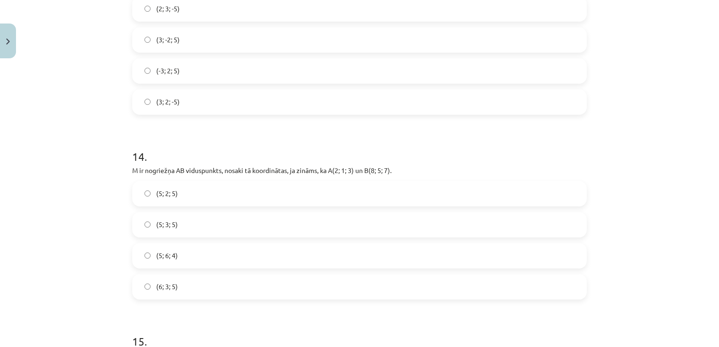
scroll to position [3609, 0]
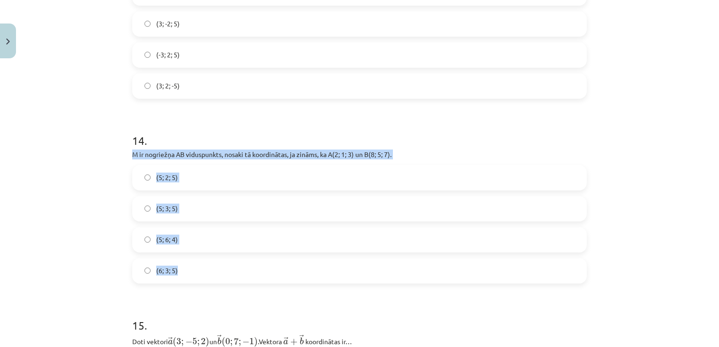
drag, startPoint x: 123, startPoint y: 156, endPoint x: 191, endPoint y: 267, distance: 130.1
drag, startPoint x: 191, startPoint y: 267, endPoint x: 189, endPoint y: 160, distance: 106.9
click at [116, 209] on div "Mācību tēma: Matemātikas i - 10. klases 1. ieskaites mācību materiāls (a,b) #9 …" at bounding box center [359, 173] width 719 height 347
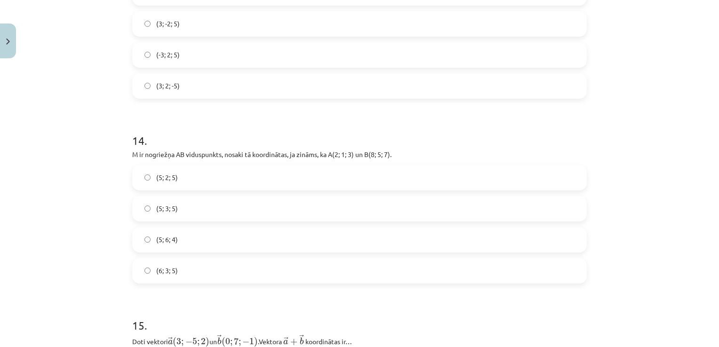
click at [179, 212] on label "(5; 3; 5)" at bounding box center [359, 209] width 453 height 24
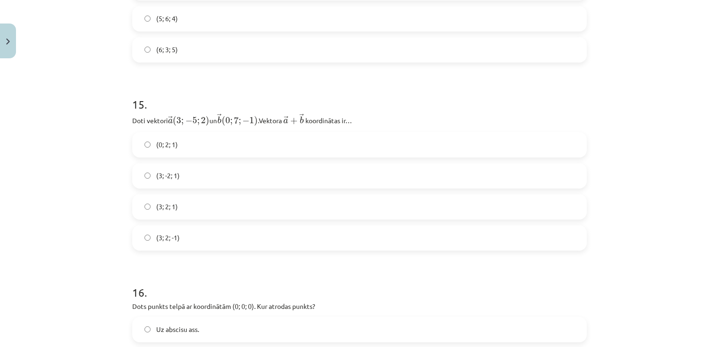
scroll to position [3844, 0]
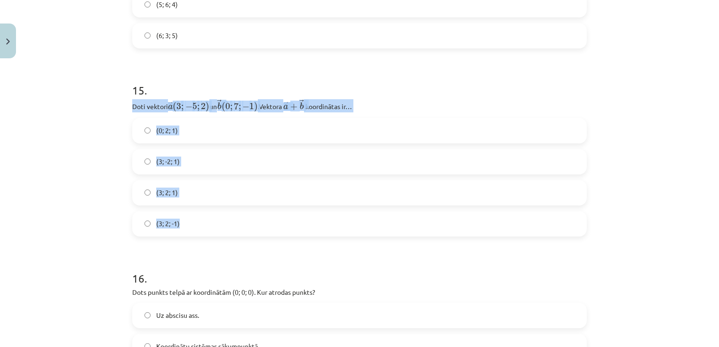
drag, startPoint x: 125, startPoint y: 106, endPoint x: 196, endPoint y: 221, distance: 134.6
drag, startPoint x: 196, startPoint y: 221, endPoint x: 185, endPoint y: 112, distance: 109.7
click at [104, 178] on div "Mācību tēma: Matemātikas i - 10. klases 1. ieskaites mācību materiāls (a,b) #9 …" at bounding box center [359, 173] width 719 height 347
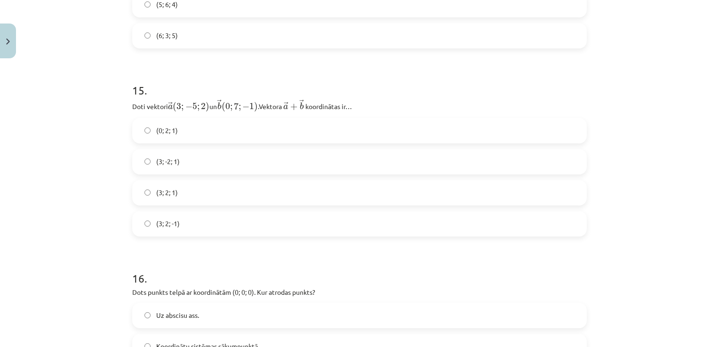
click at [182, 198] on label "(3; 2; 1)" at bounding box center [359, 193] width 453 height 24
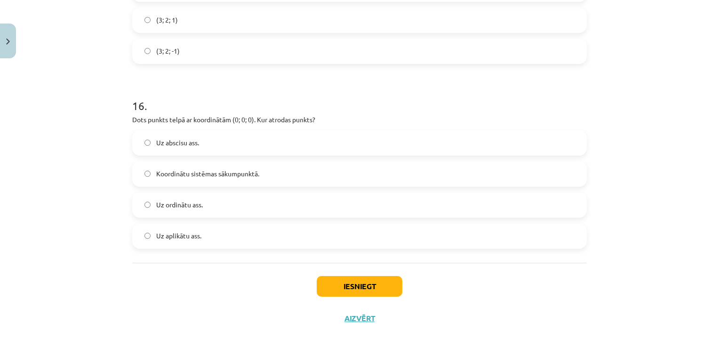
scroll to position [4033, 0]
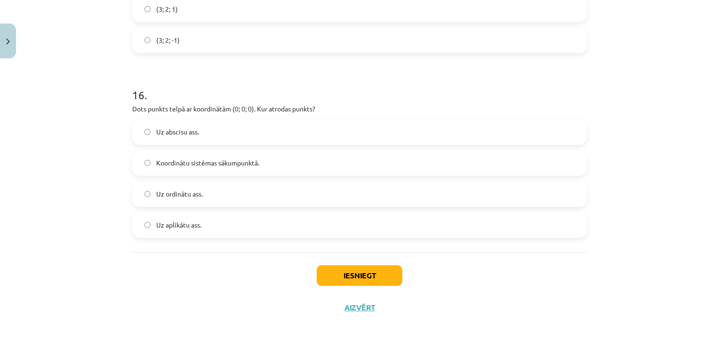
click at [180, 162] on span "Koordinātu sistēmas sākumpunktā." at bounding box center [207, 163] width 103 height 10
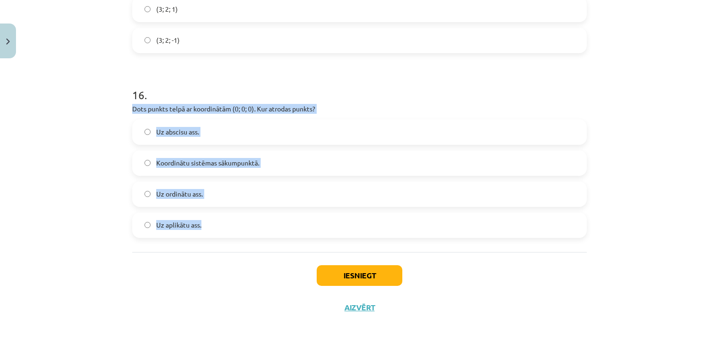
drag, startPoint x: 125, startPoint y: 107, endPoint x: 199, endPoint y: 224, distance: 138.0
drag, startPoint x: 199, startPoint y: 224, endPoint x: 163, endPoint y: 110, distance: 119.1
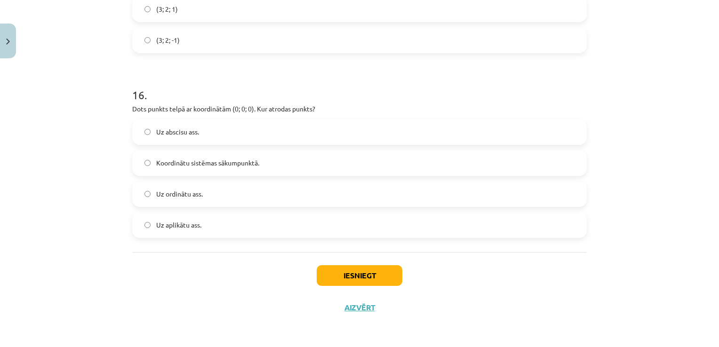
click at [230, 279] on div "Iesniegt Aizvērt" at bounding box center [359, 285] width 455 height 66
click at [336, 274] on button "Iesniegt" at bounding box center [360, 275] width 86 height 21
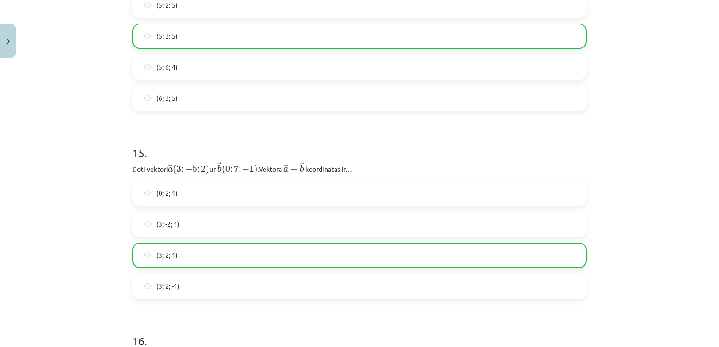
scroll to position [4062, 0]
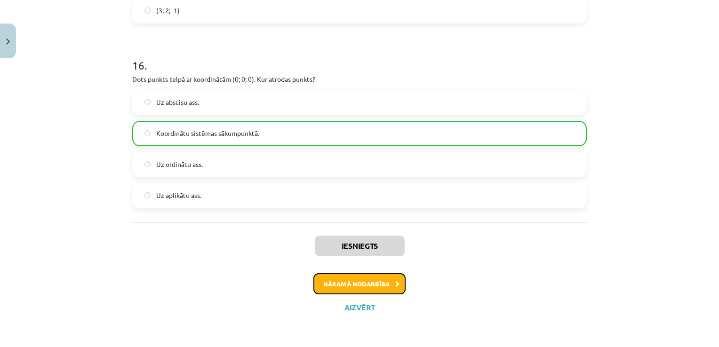
click at [397, 287] on button "Nākamā nodarbība" at bounding box center [359, 284] width 92 height 22
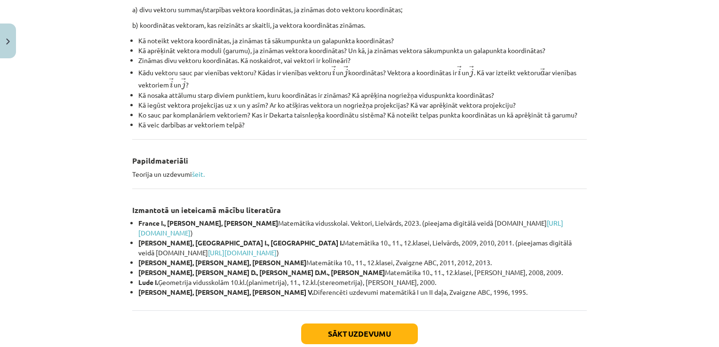
scroll to position [353, 0]
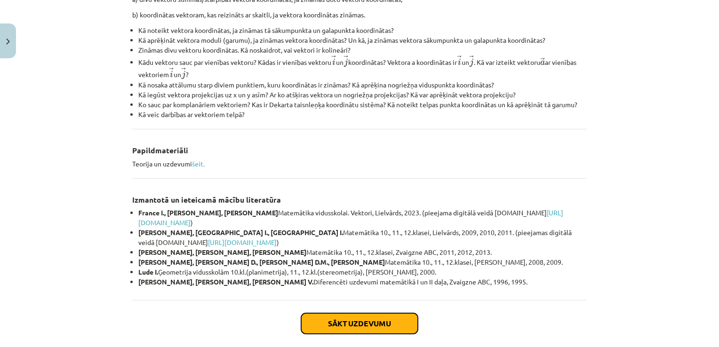
click at [330, 327] on button "Sākt uzdevumu" at bounding box center [359, 323] width 117 height 21
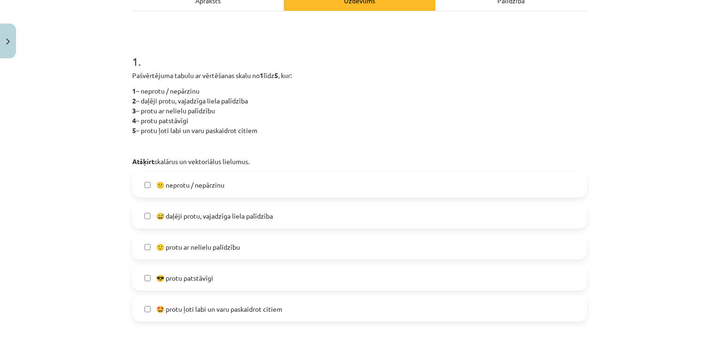
scroll to position [165, 0]
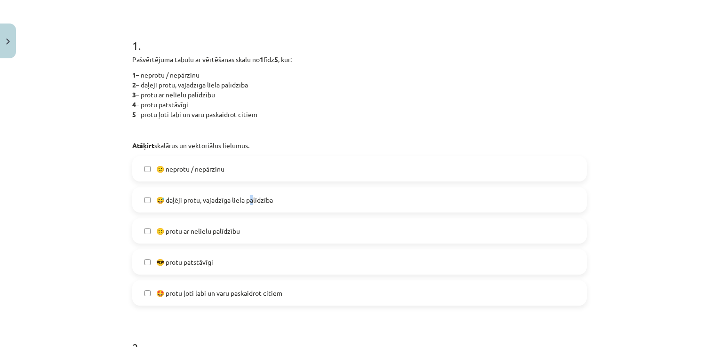
click at [248, 197] on span "😅 daļēji protu, vajadzīga liela palīdzība" at bounding box center [214, 200] width 117 height 10
drag, startPoint x: 248, startPoint y: 197, endPoint x: 286, endPoint y: 197, distance: 37.7
click at [286, 197] on label "😅 daļēji protu, vajadzīga liela palīdzība" at bounding box center [359, 200] width 453 height 24
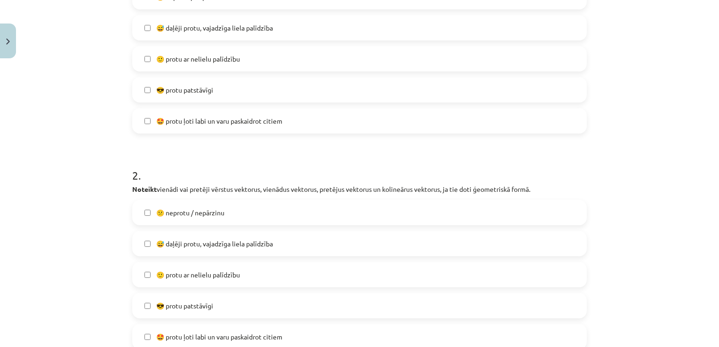
scroll to position [353, 0]
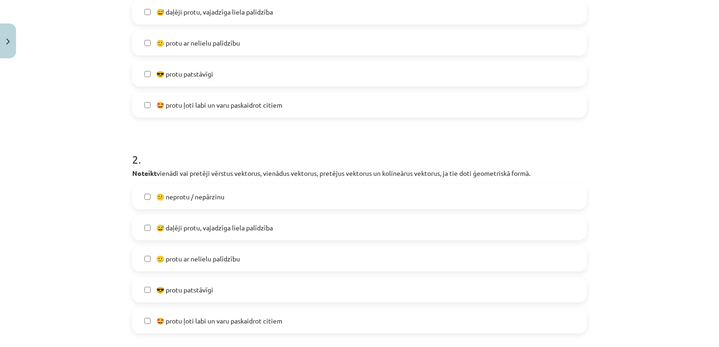
click at [203, 229] on span "😅 daļēji protu, vajadzīga liela palīdzība" at bounding box center [214, 228] width 117 height 10
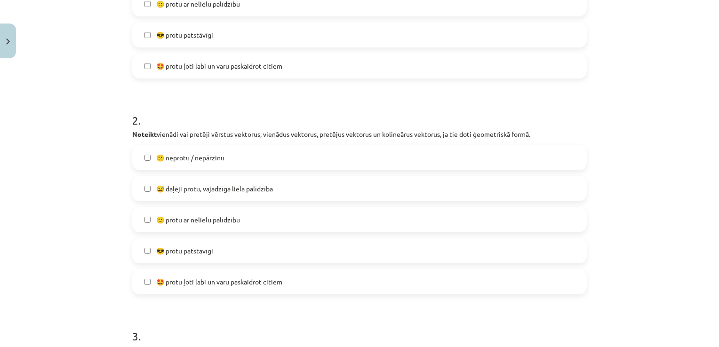
scroll to position [541, 0]
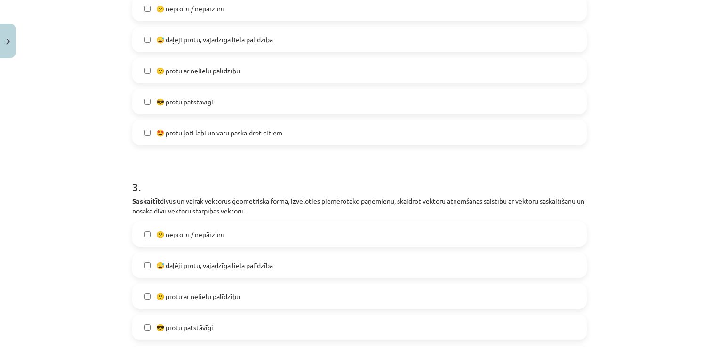
click at [209, 272] on label "😅 daļēji protu, vajadzīga liela palīdzība" at bounding box center [359, 266] width 453 height 24
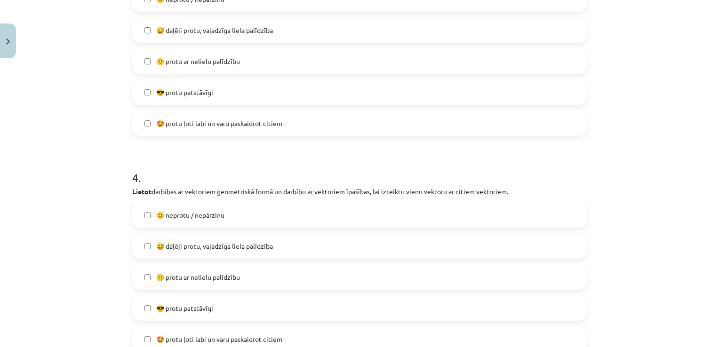
click at [216, 253] on label "😅 daļēji protu, vajadzīga liela palīdzība" at bounding box center [359, 246] width 453 height 24
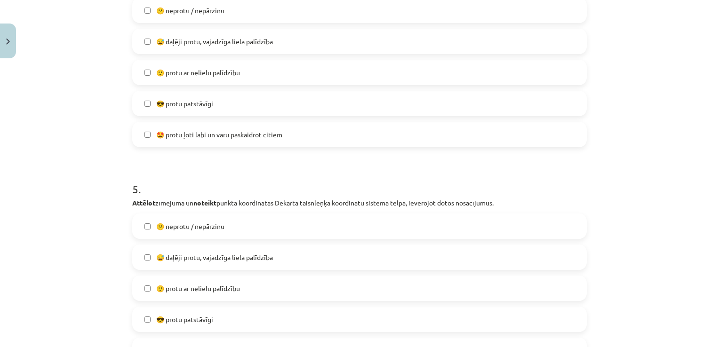
scroll to position [1012, 0]
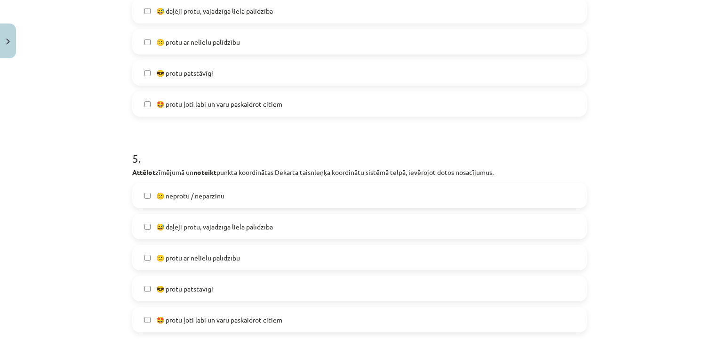
click at [214, 232] on label "😅 daļēji protu, vajadzīga liela palīdzība" at bounding box center [359, 227] width 453 height 24
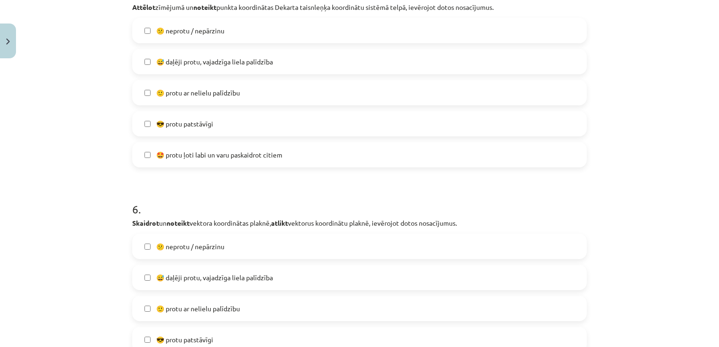
scroll to position [1200, 0]
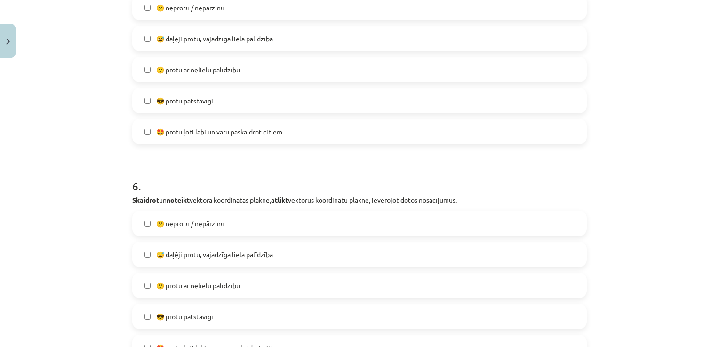
click at [216, 251] on span "😅 daļēji protu, vajadzīga liela palīdzība" at bounding box center [214, 255] width 117 height 10
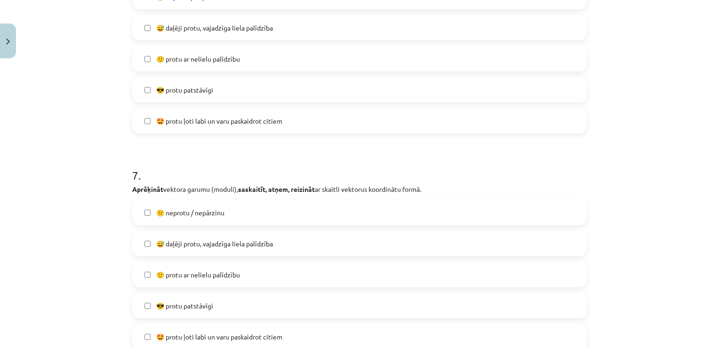
scroll to position [1435, 0]
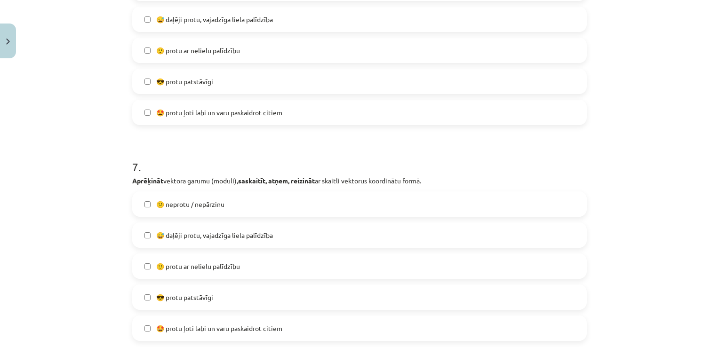
click at [214, 240] on label "😅 daļēji protu, vajadzīga liela palīdzība" at bounding box center [359, 236] width 453 height 24
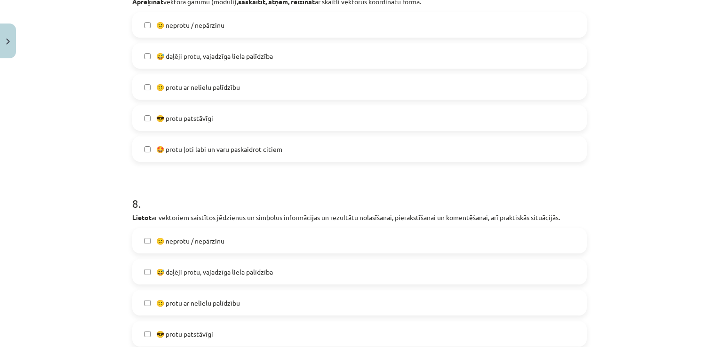
scroll to position [1671, 0]
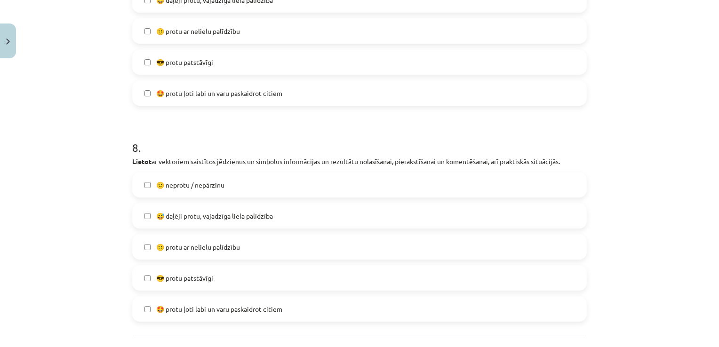
click at [212, 225] on label "😅 daļēji protu, vajadzīga liela palīdzība" at bounding box center [359, 216] width 453 height 24
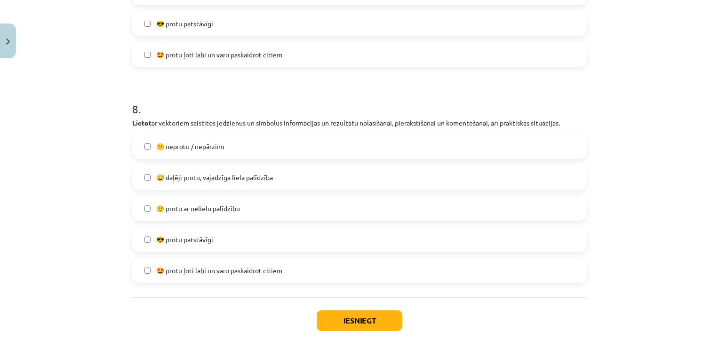
scroll to position [1754, 0]
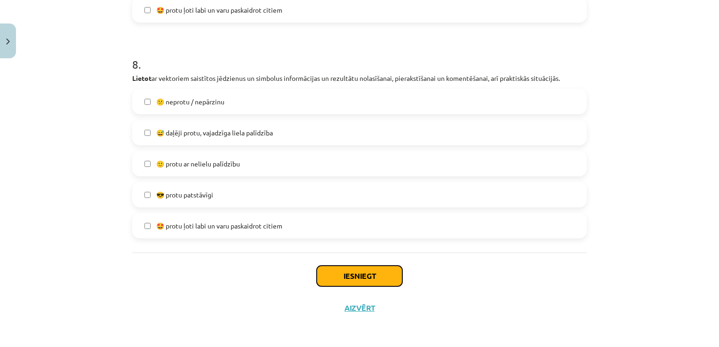
click at [331, 273] on button "Iesniegt" at bounding box center [360, 276] width 86 height 21
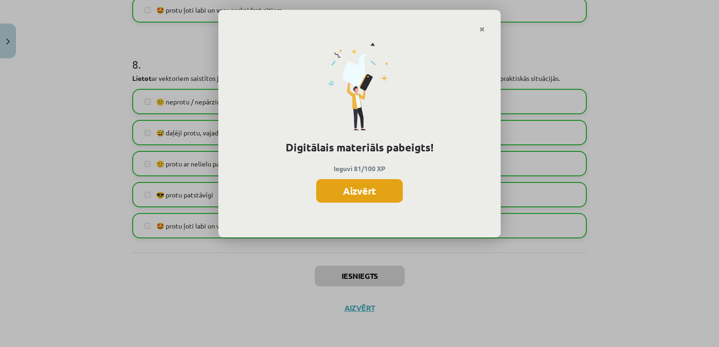
click at [335, 195] on button "Aizvērt" at bounding box center [359, 191] width 87 height 24
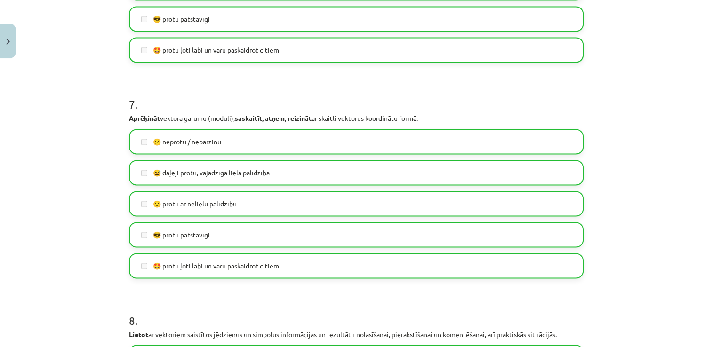
scroll to position [1472, 0]
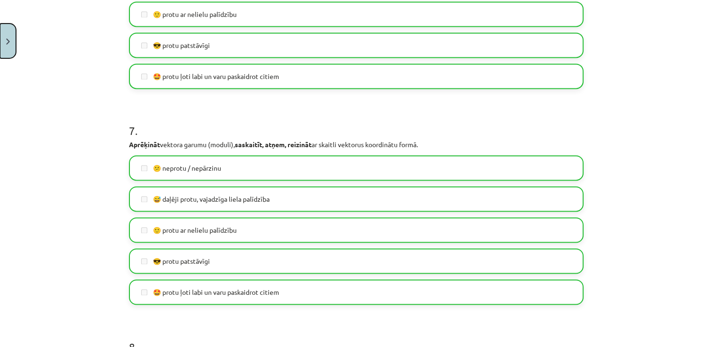
click at [5, 37] on button "Close" at bounding box center [8, 41] width 16 height 35
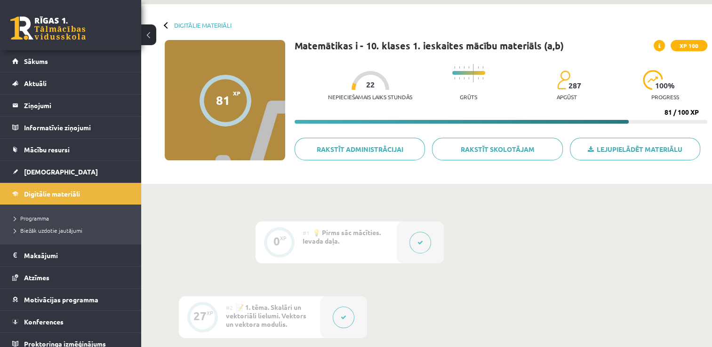
scroll to position [9, 0]
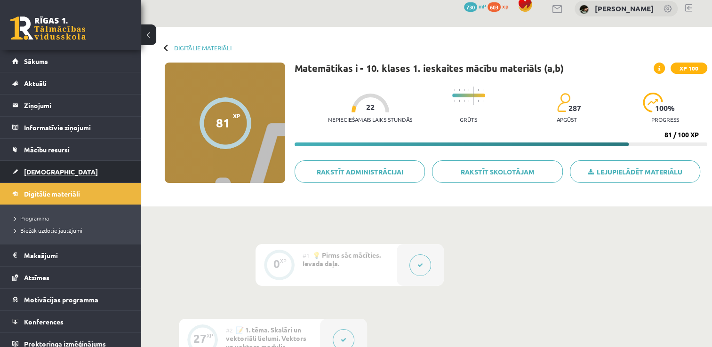
click at [105, 170] on link "[DEMOGRAPHIC_DATA]" at bounding box center [70, 172] width 117 height 22
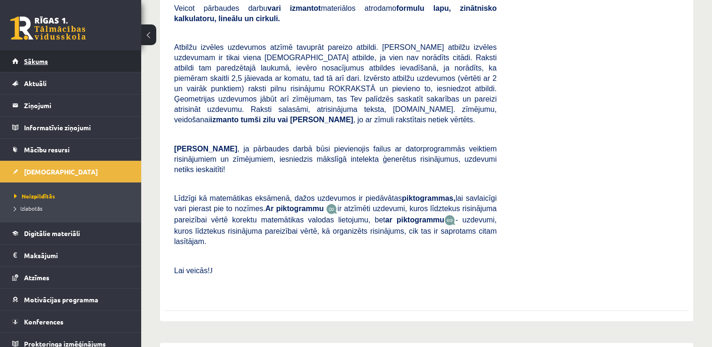
click at [88, 59] on link "Sākums" at bounding box center [70, 61] width 117 height 22
